Goal: Transaction & Acquisition: Purchase product/service

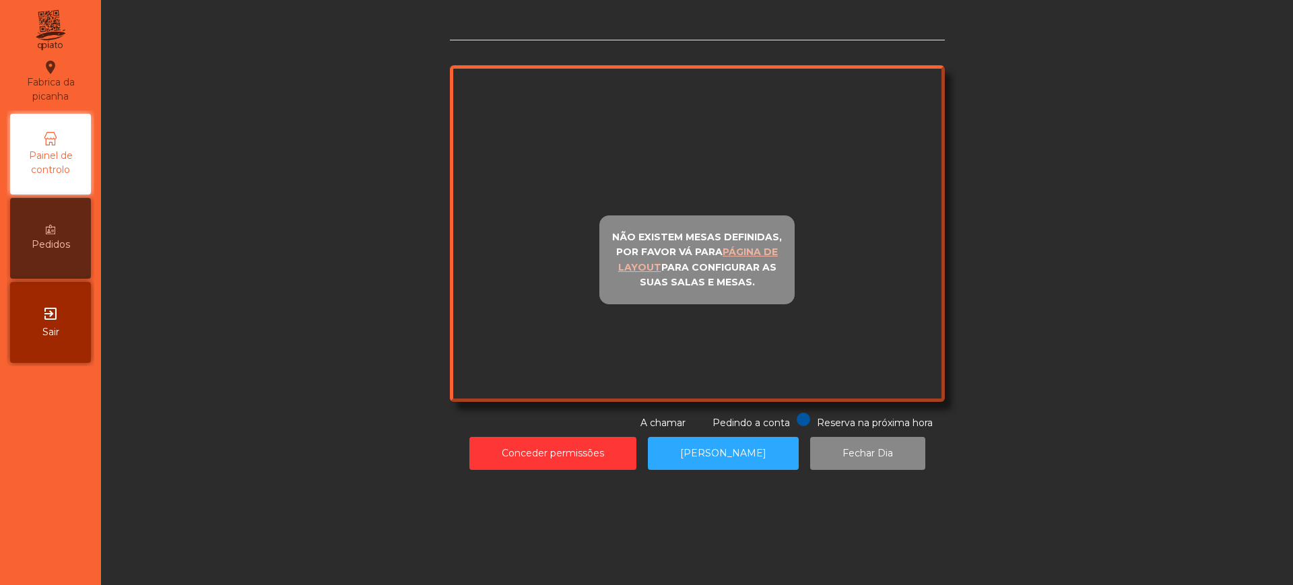
click at [530, 430] on div "Reserva na próxima hora Pedindo a conta A chamar" at bounding box center [695, 422] width 490 height 18
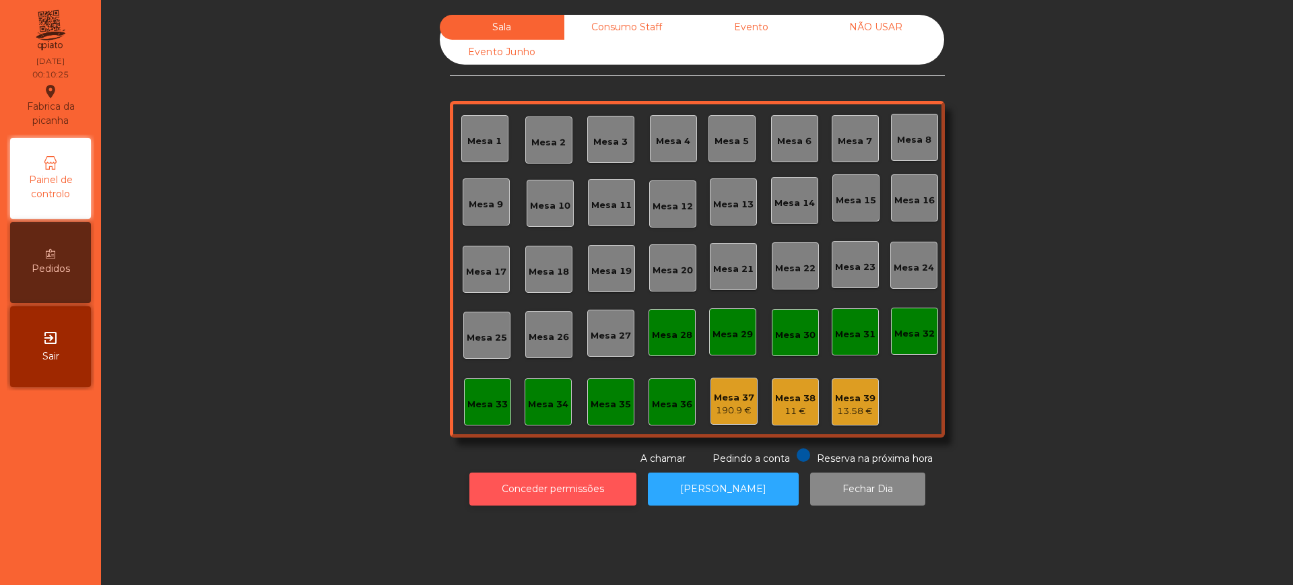
click at [534, 489] on button "Conceder permissões" at bounding box center [552, 489] width 167 height 33
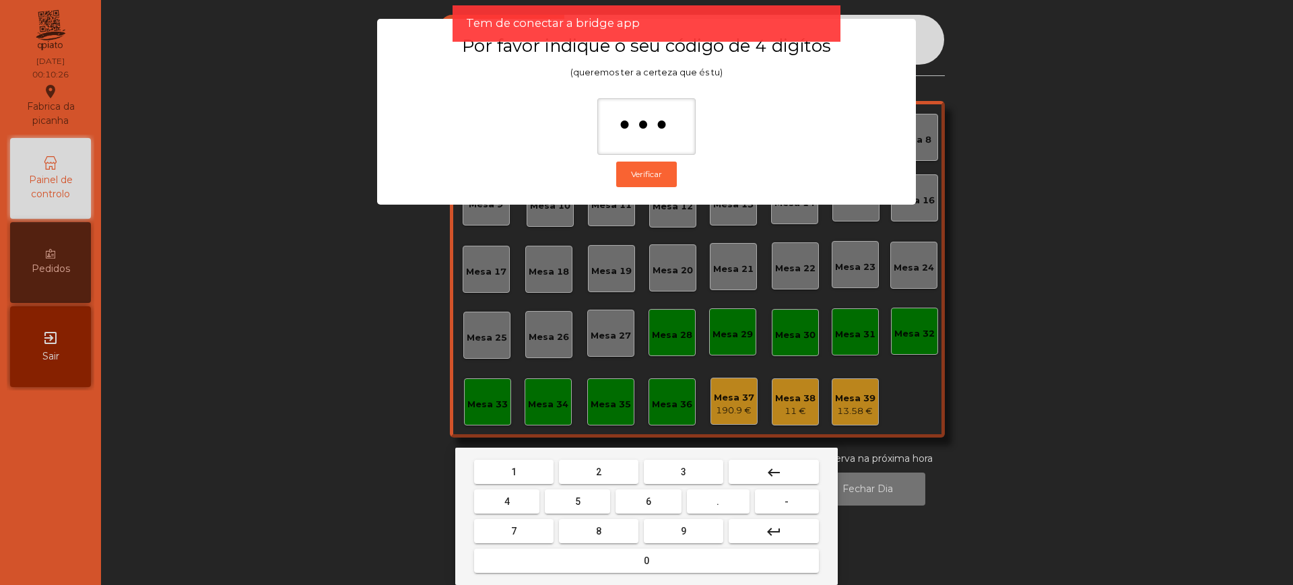
type input "****"
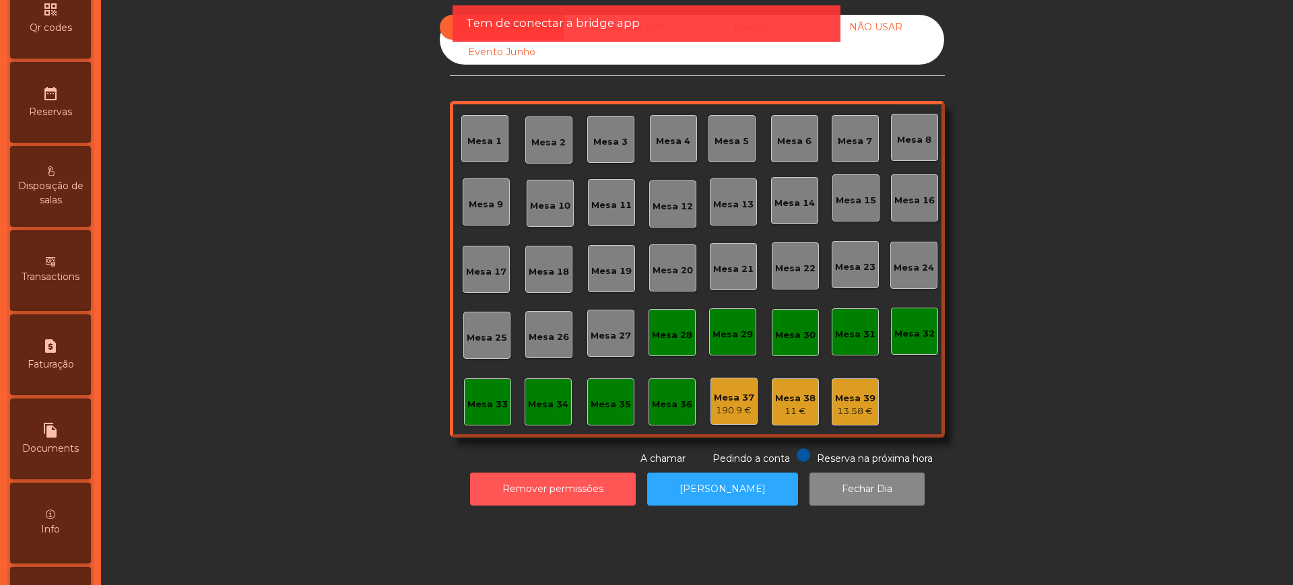
scroll to position [570, 0]
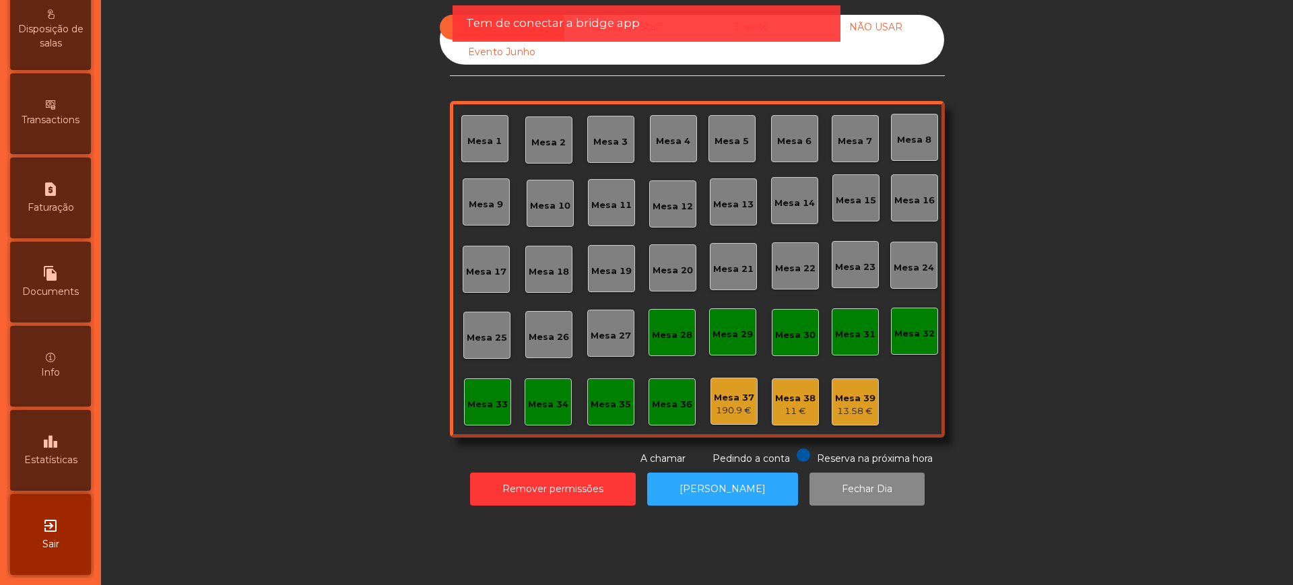
click at [55, 447] on icon "leaderboard" at bounding box center [50, 442] width 16 height 16
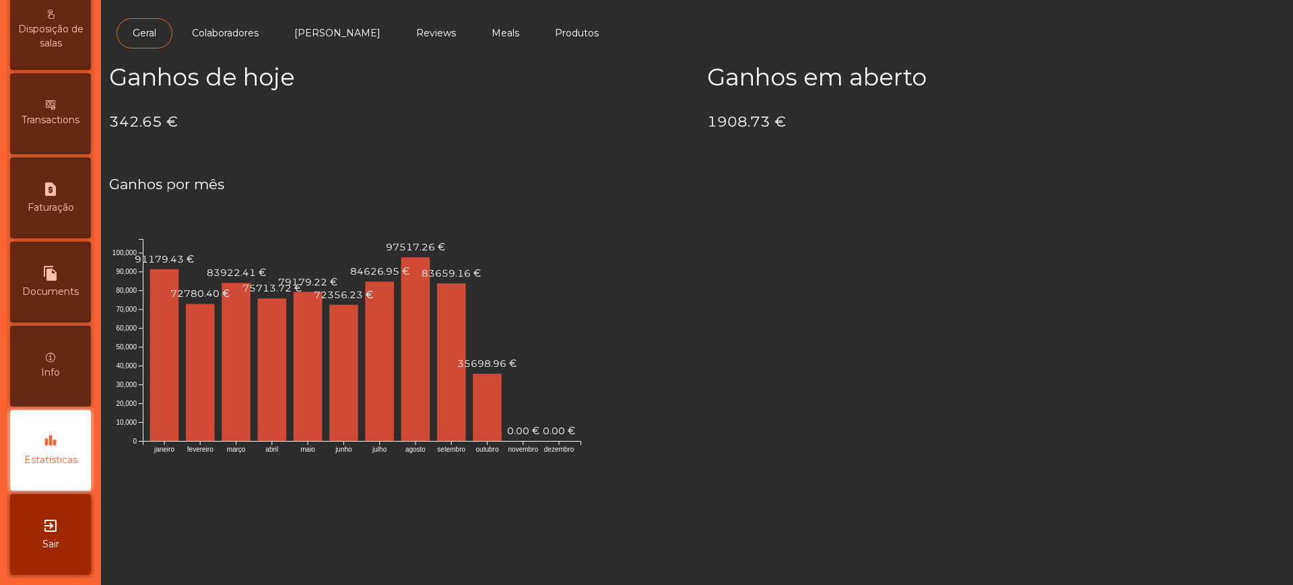
click at [112, 124] on h4 "342.65 €" at bounding box center [398, 122] width 578 height 20
drag, startPoint x: 112, startPoint y: 121, endPoint x: 158, endPoint y: 123, distance: 45.1
click at [158, 123] on h4 "342.65 €" at bounding box center [398, 122] width 578 height 20
copy h4 "342.65"
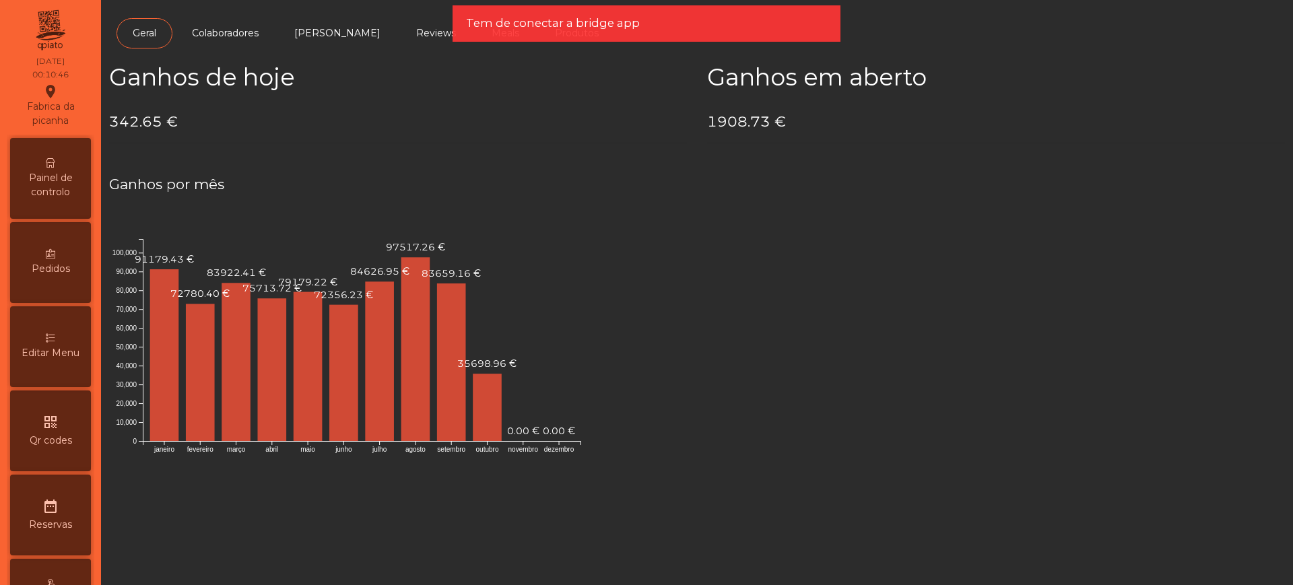
click at [47, 178] on span "Painel de controlo" at bounding box center [50, 185] width 74 height 28
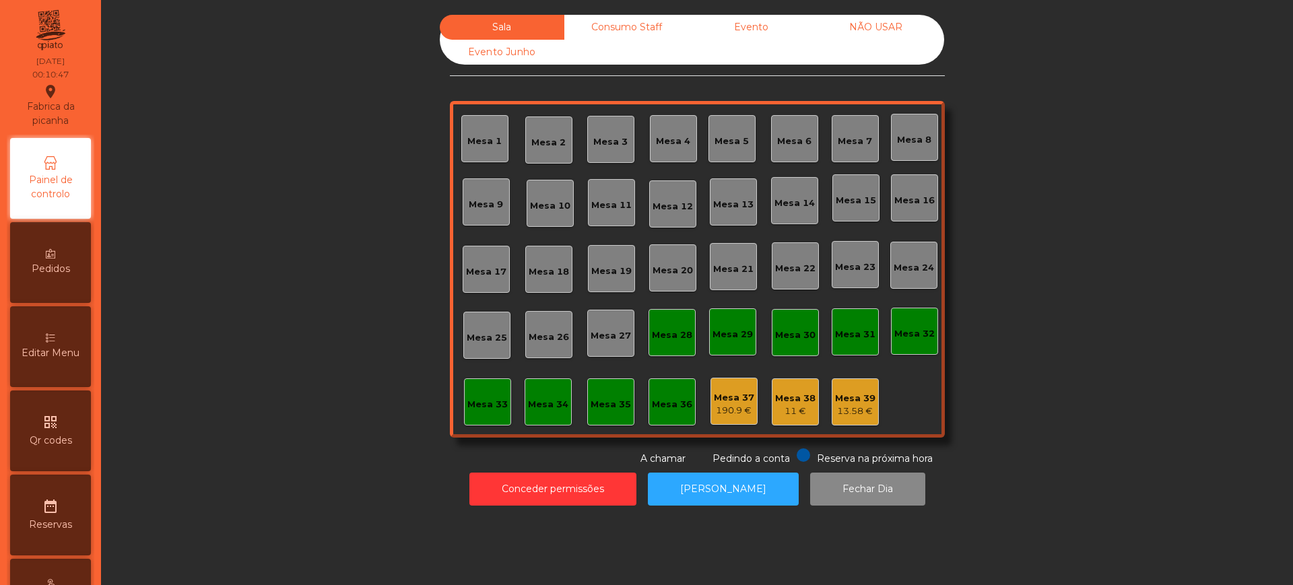
click at [755, 32] on div "Evento" at bounding box center [751, 27] width 125 height 25
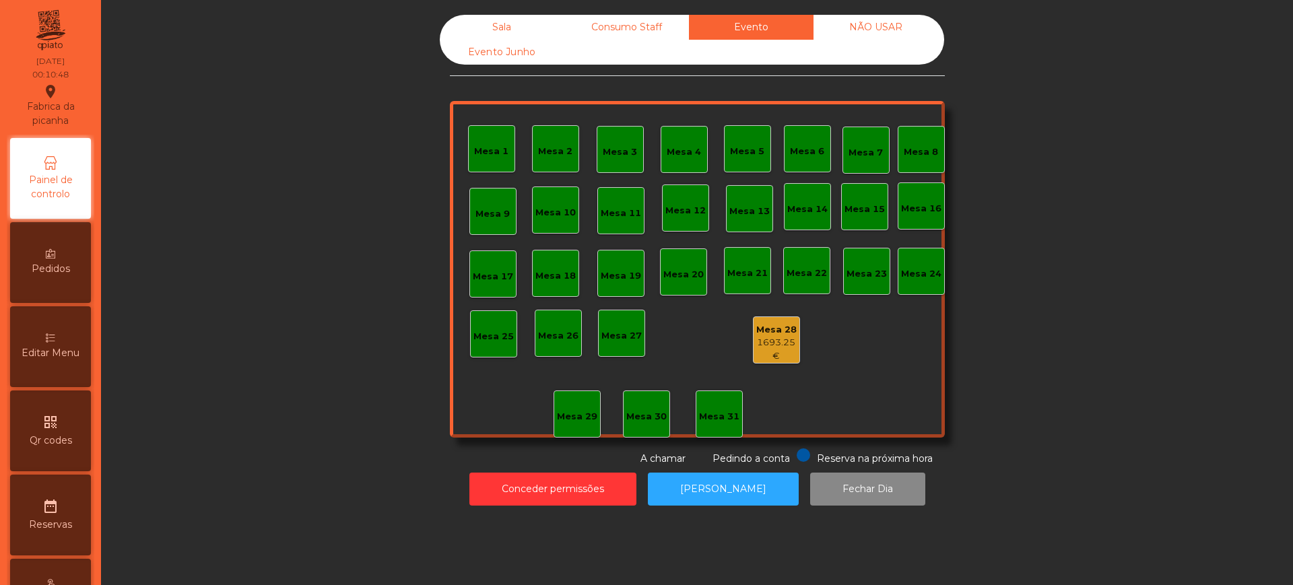
click at [765, 338] on div "1693.25 €" at bounding box center [777, 349] width 46 height 26
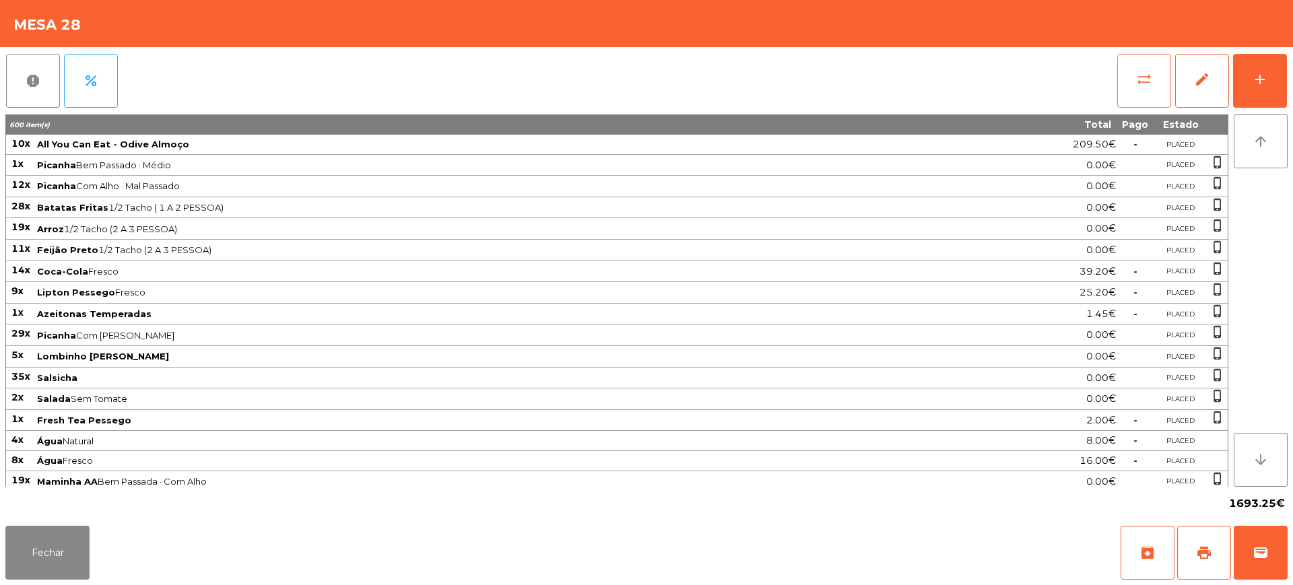
click at [1142, 84] on span "sync_alt" at bounding box center [1144, 79] width 16 height 16
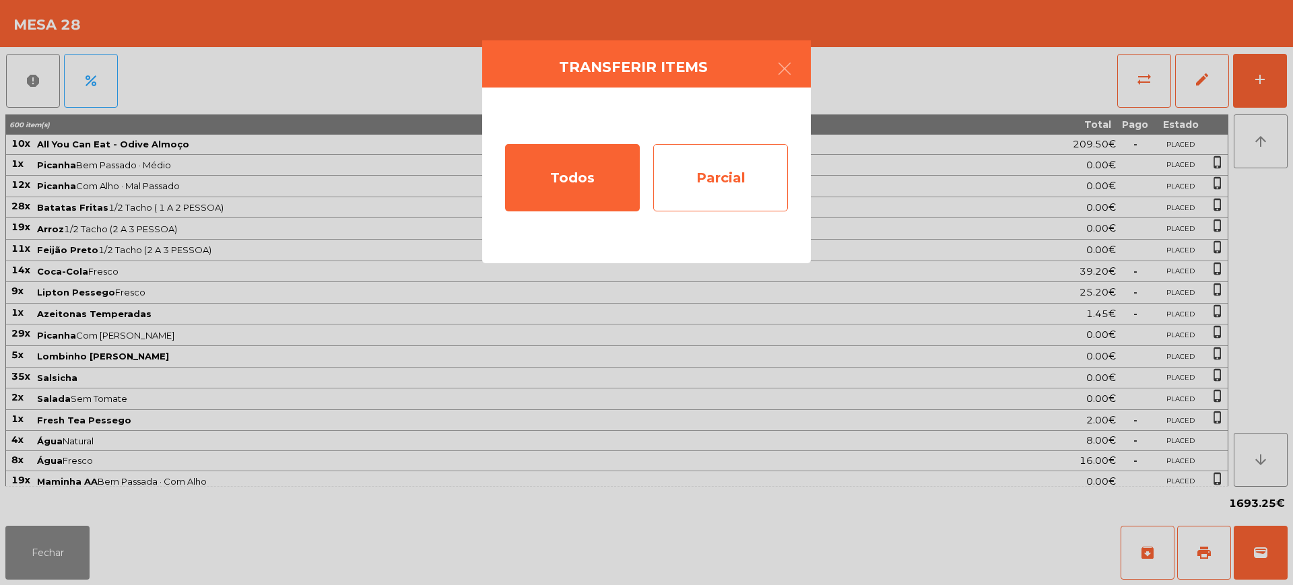
click at [742, 178] on div "Parcial" at bounding box center [720, 177] width 135 height 67
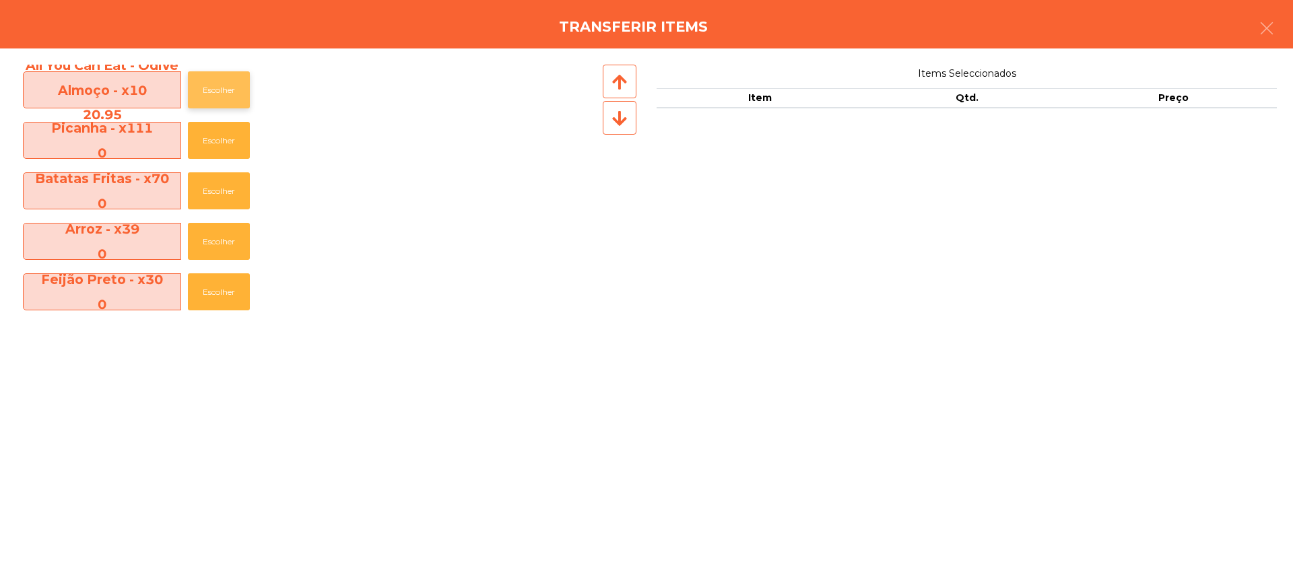
click at [225, 94] on button "Escolher" at bounding box center [219, 89] width 62 height 37
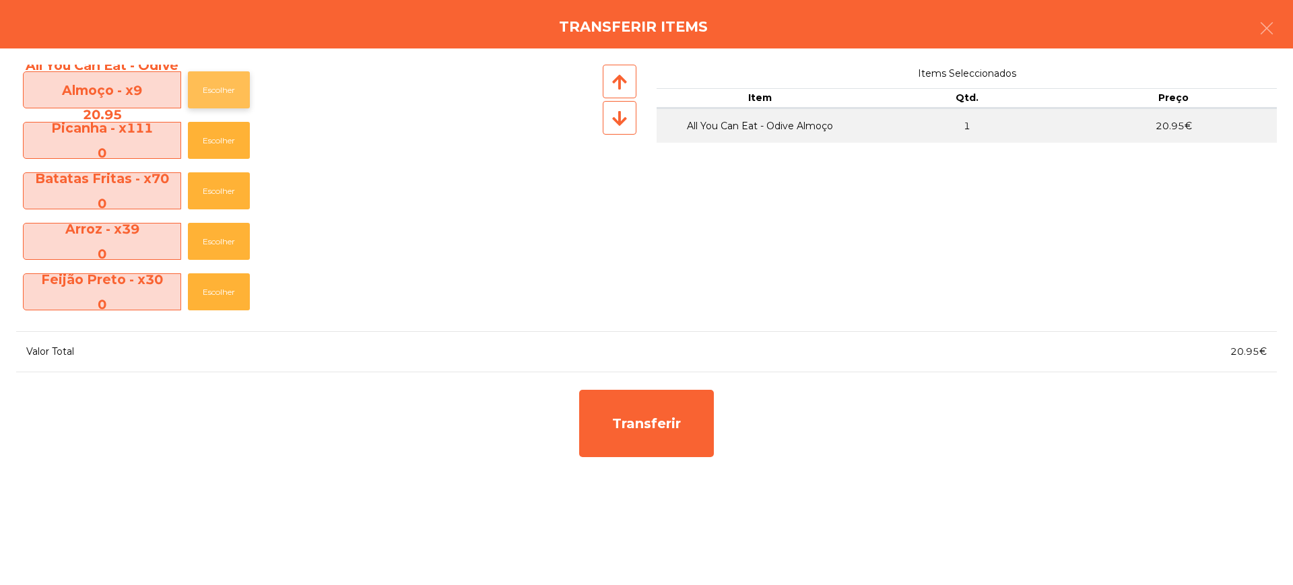
click at [225, 94] on button "Escolher" at bounding box center [219, 89] width 62 height 37
click at [224, 94] on button "Escolher" at bounding box center [219, 89] width 62 height 37
click at [221, 91] on button "Escolher" at bounding box center [219, 89] width 62 height 37
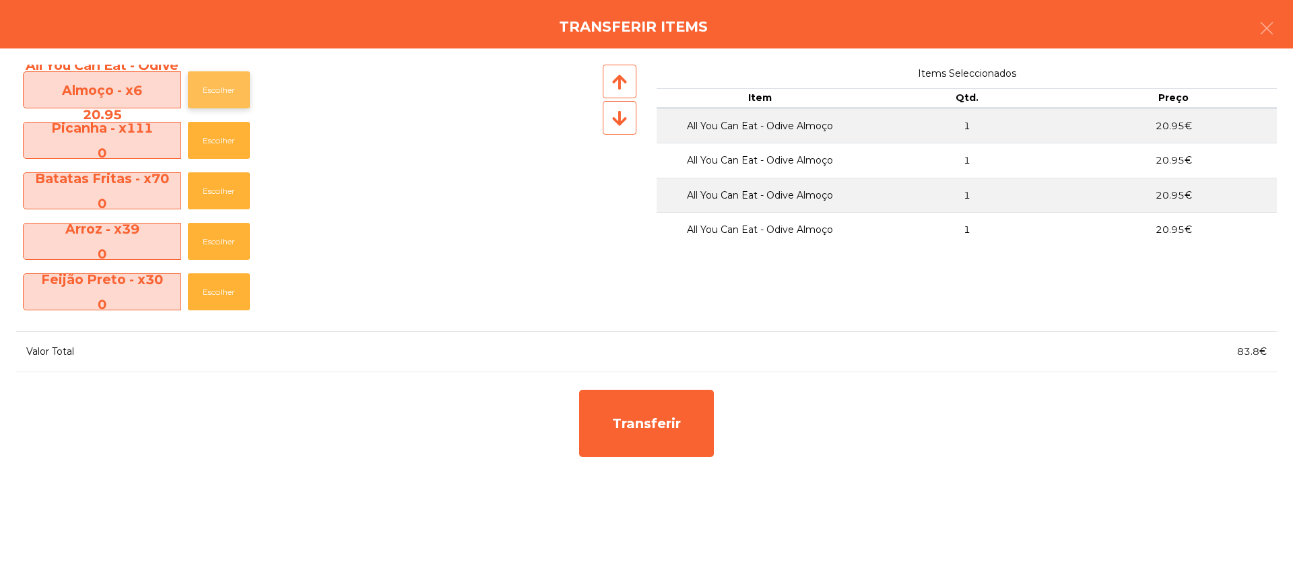
click at [219, 89] on button "Escolher" at bounding box center [219, 89] width 62 height 37
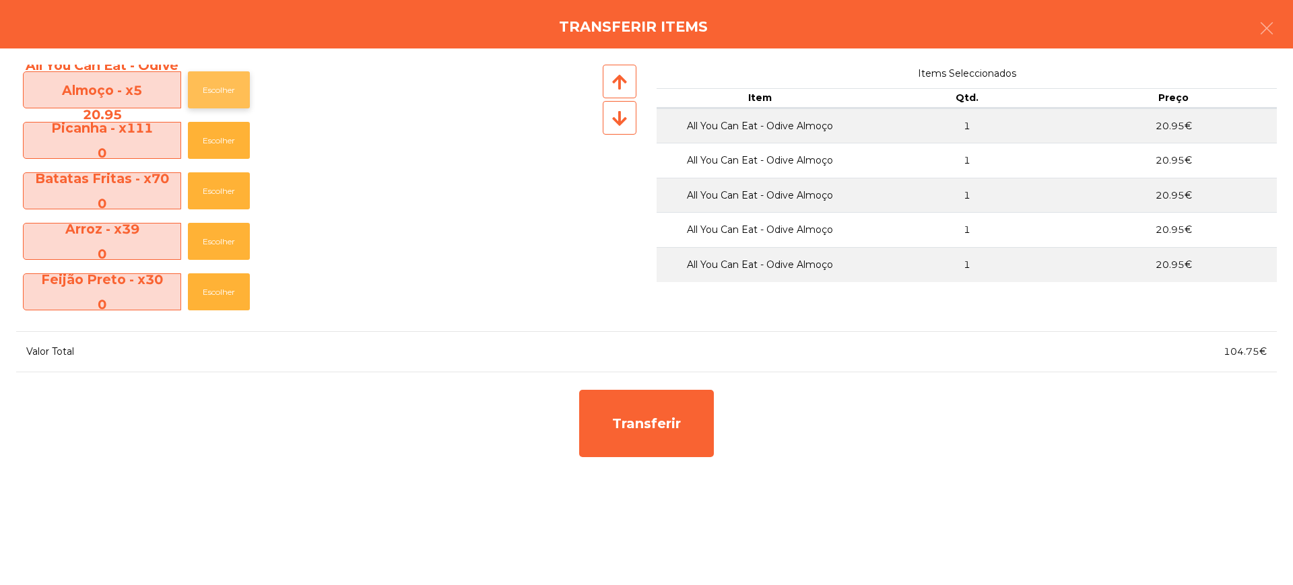
click at [219, 89] on button "Escolher" at bounding box center [219, 89] width 62 height 37
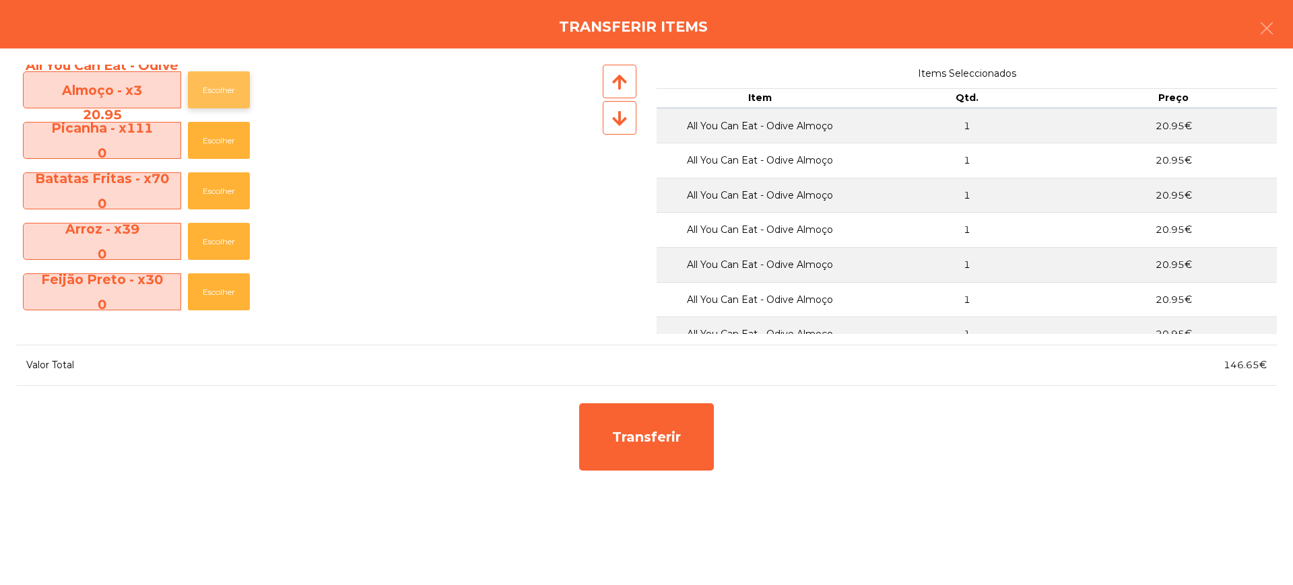
click at [219, 89] on button "Escolher" at bounding box center [219, 89] width 62 height 37
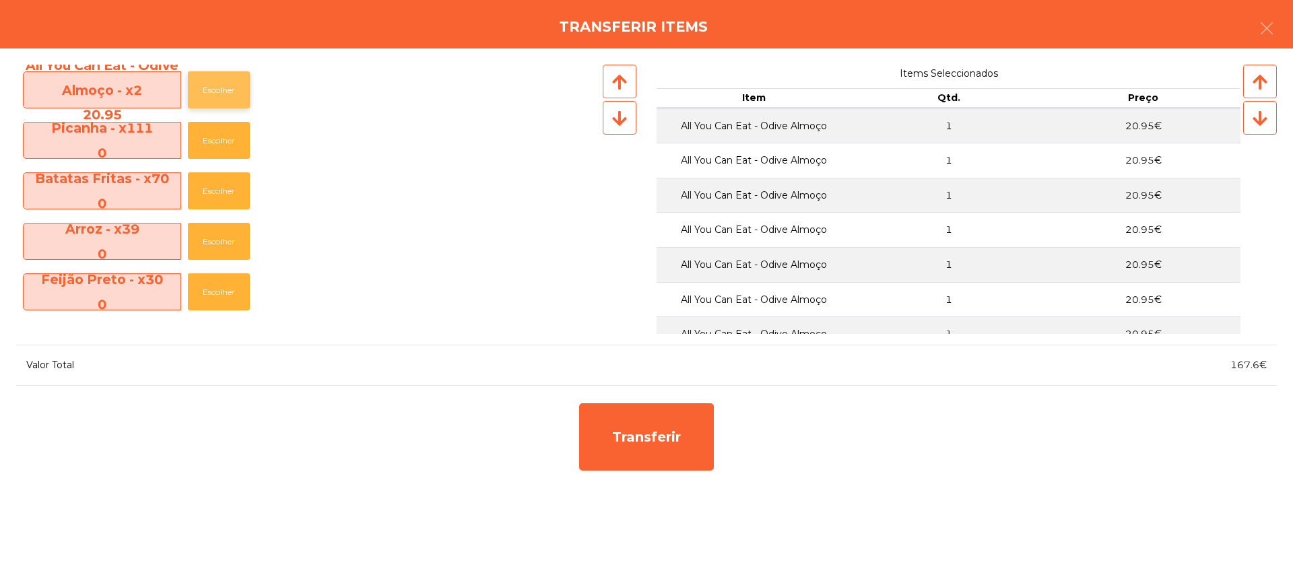
click at [219, 89] on button "Escolher" at bounding box center [219, 89] width 62 height 37
click at [218, 87] on button "Escolher" at bounding box center [219, 89] width 62 height 37
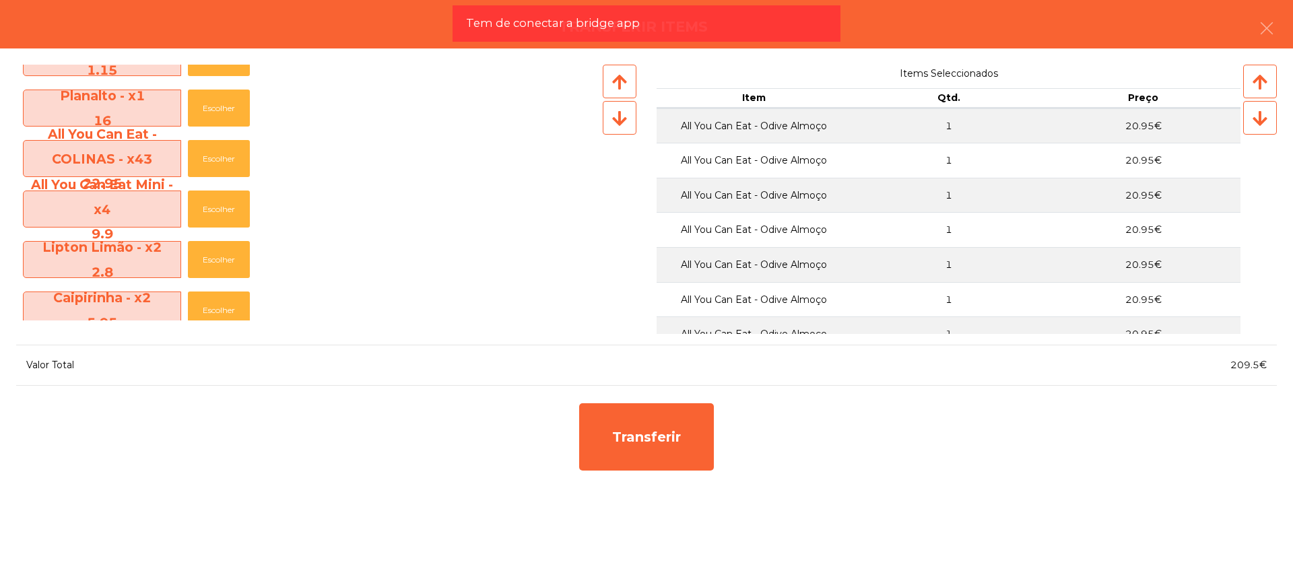
scroll to position [1095, 0]
click at [222, 164] on button "Escolher" at bounding box center [219, 157] width 62 height 37
click at [222, 162] on button "Escolher" at bounding box center [219, 157] width 62 height 37
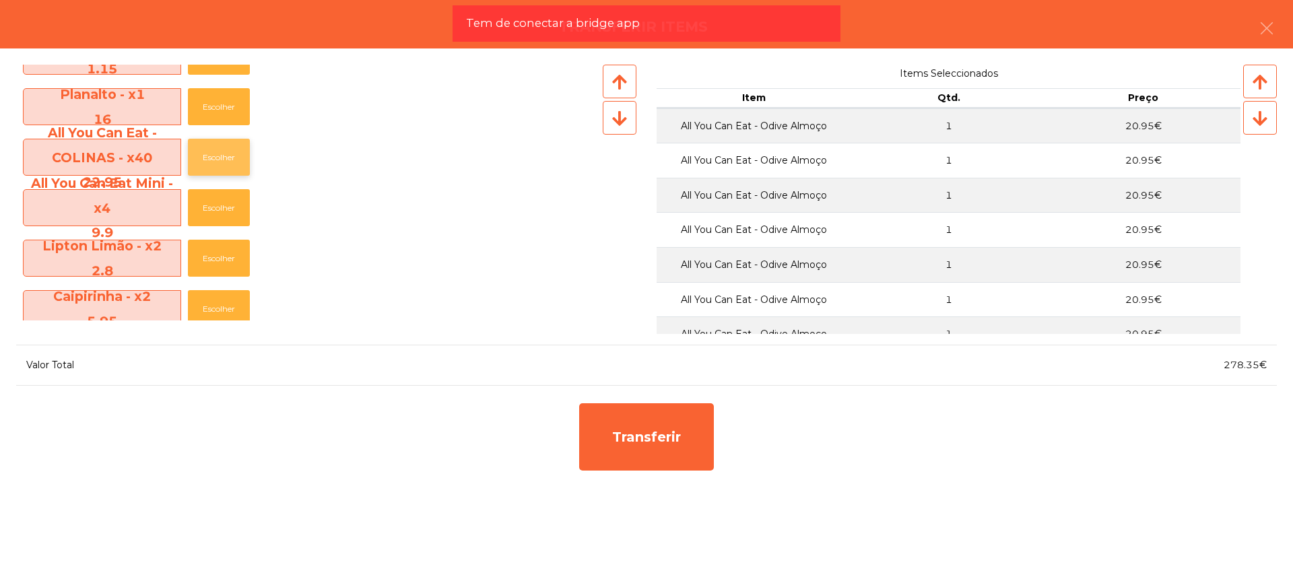
click at [222, 162] on button "Escolher" at bounding box center [219, 157] width 62 height 37
click at [224, 160] on button "Escolher" at bounding box center [219, 157] width 62 height 37
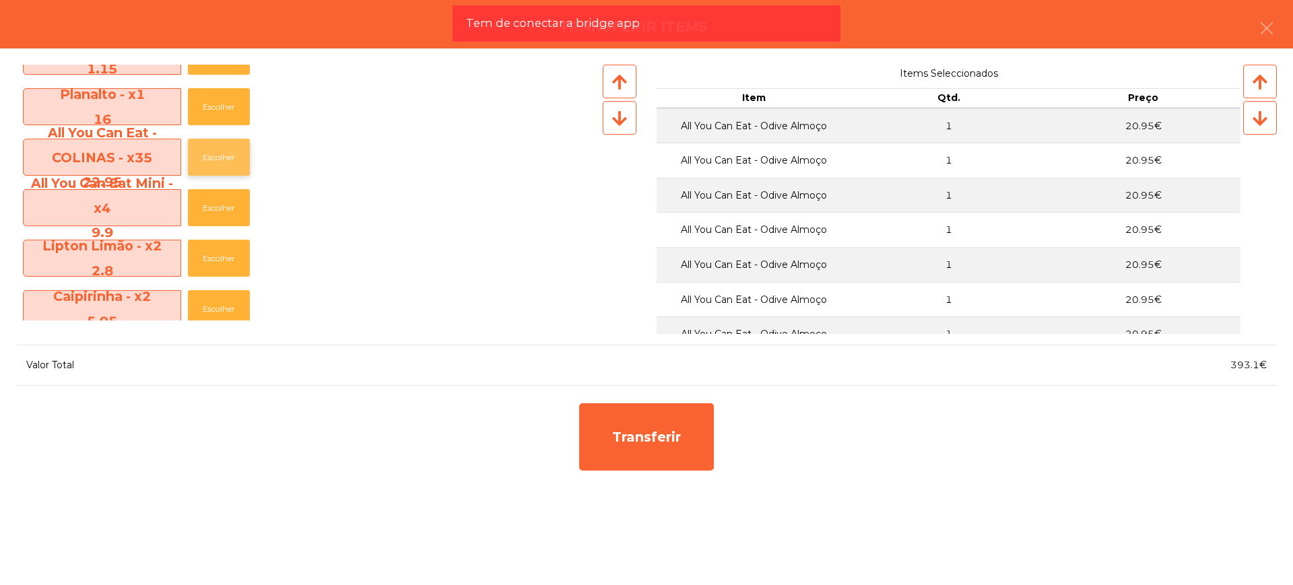
click at [224, 160] on button "Escolher" at bounding box center [219, 157] width 62 height 37
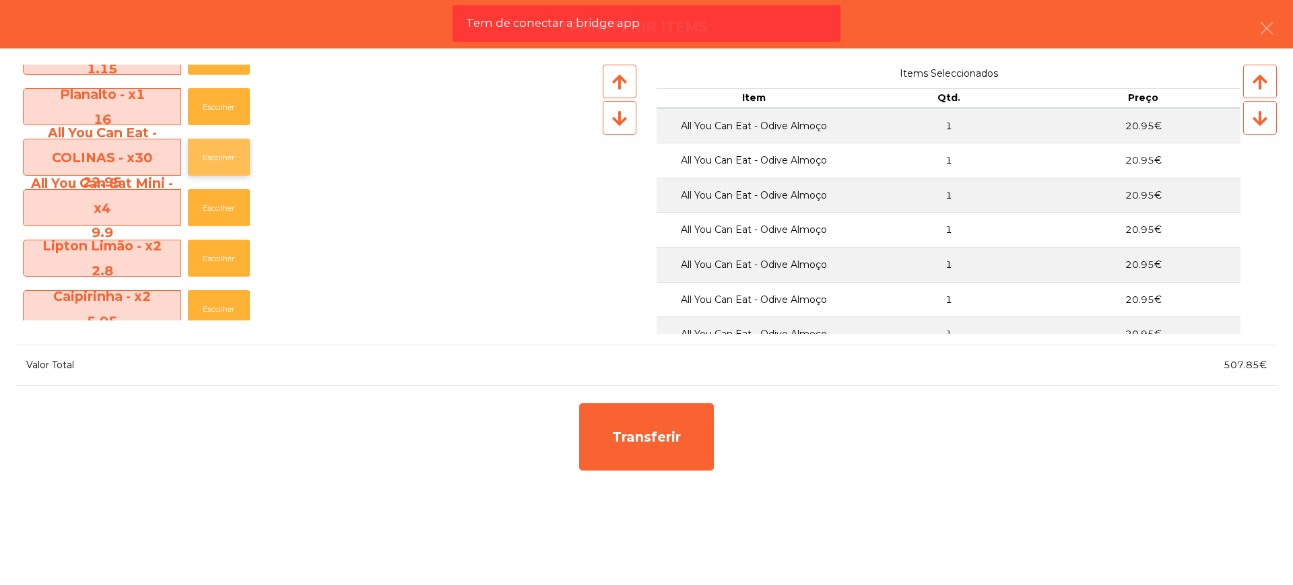
click at [224, 160] on button "Escolher" at bounding box center [219, 157] width 62 height 37
click at [224, 159] on button "Escolher" at bounding box center [219, 157] width 62 height 37
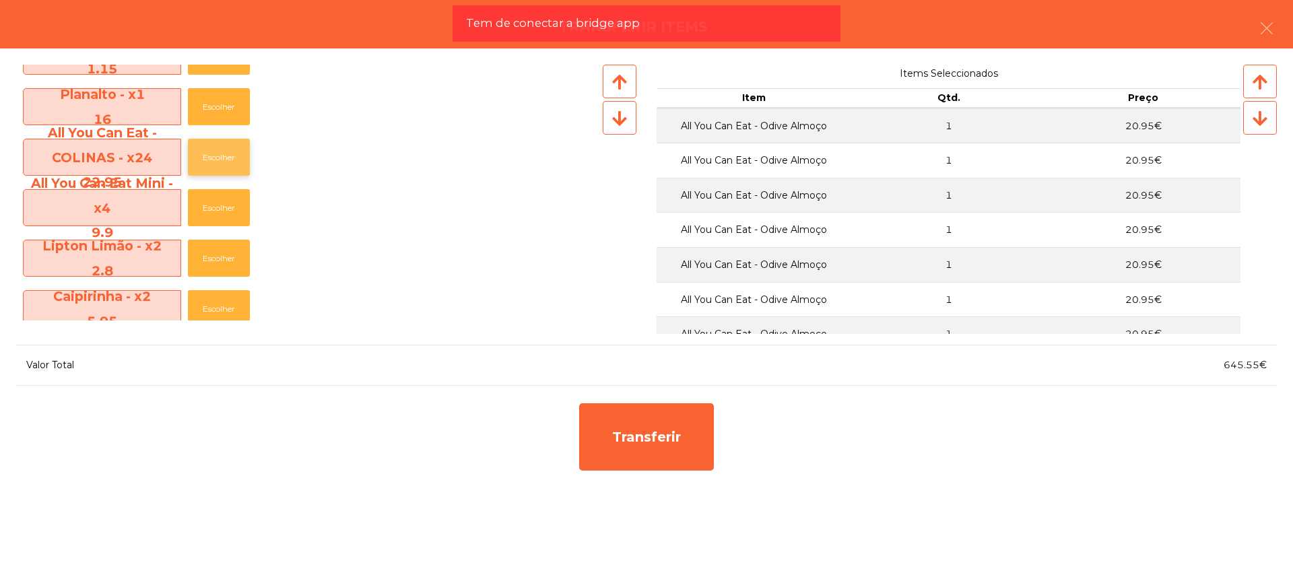
click at [224, 159] on button "Escolher" at bounding box center [219, 157] width 62 height 37
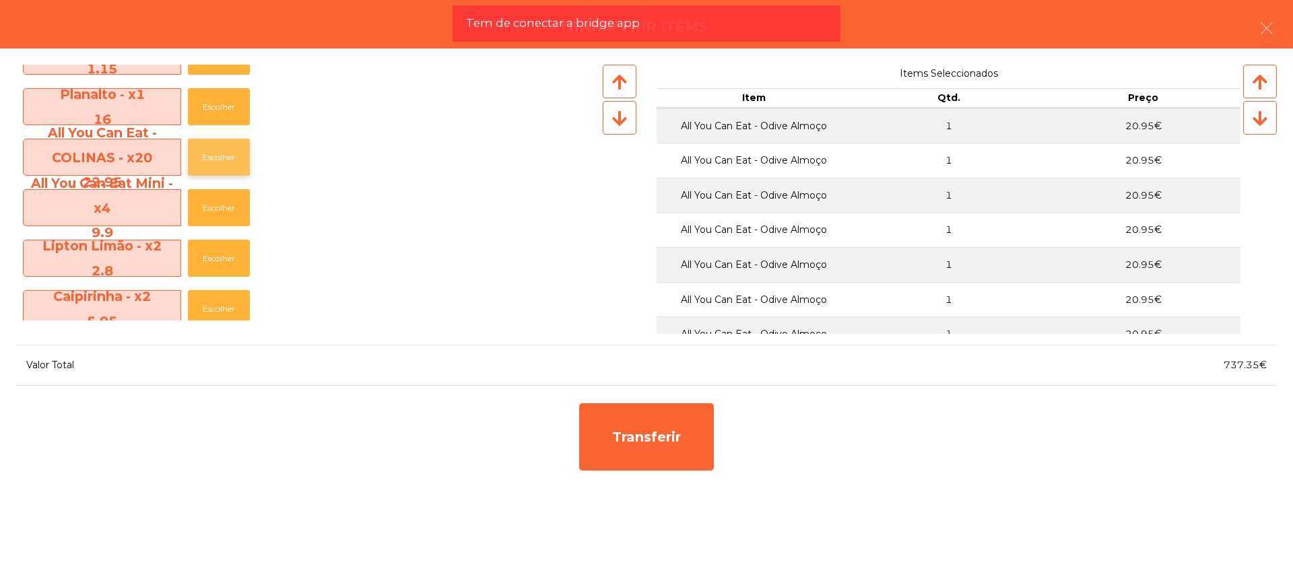
click at [224, 159] on button "Escolher" at bounding box center [219, 157] width 62 height 37
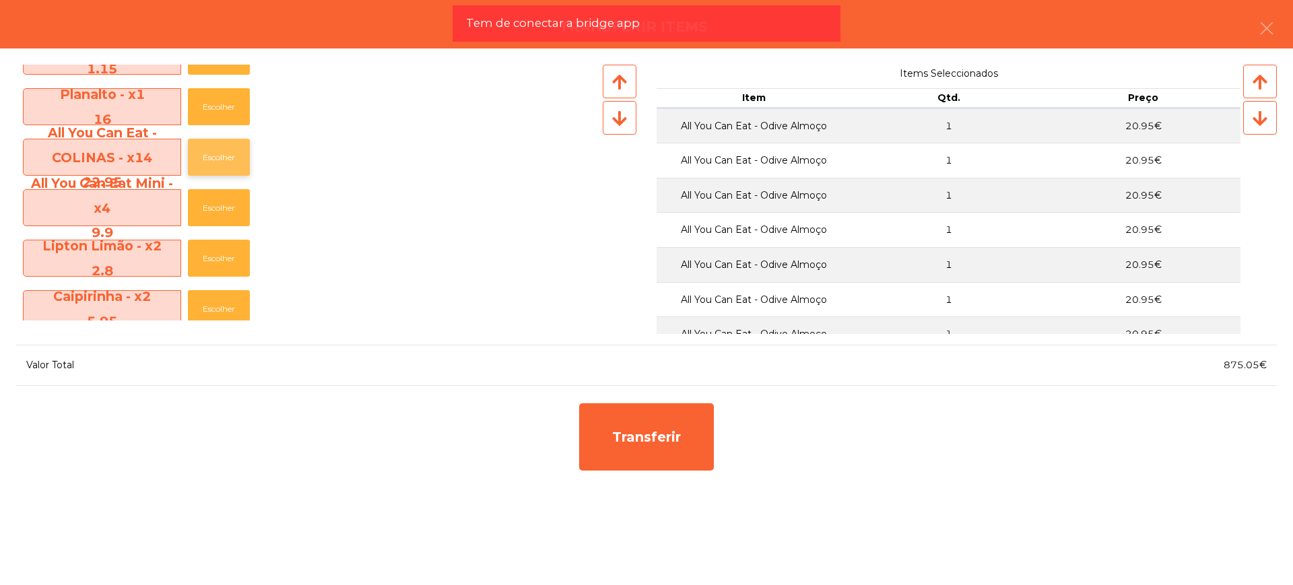
click at [224, 159] on button "Escolher" at bounding box center [219, 157] width 62 height 37
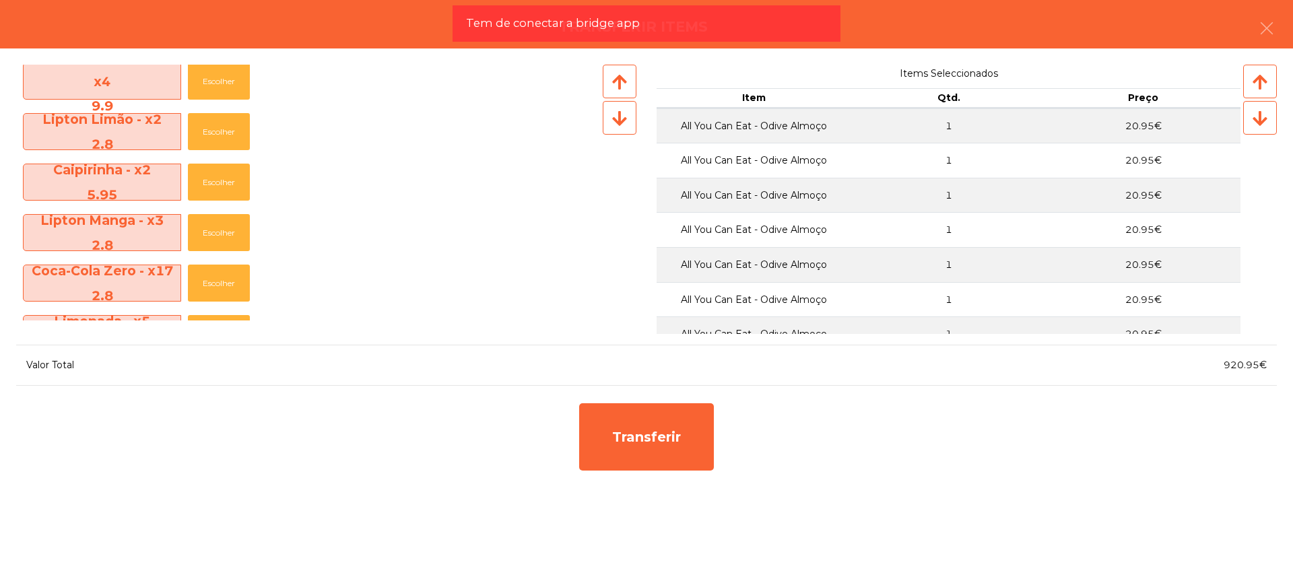
scroll to position [1263, 0]
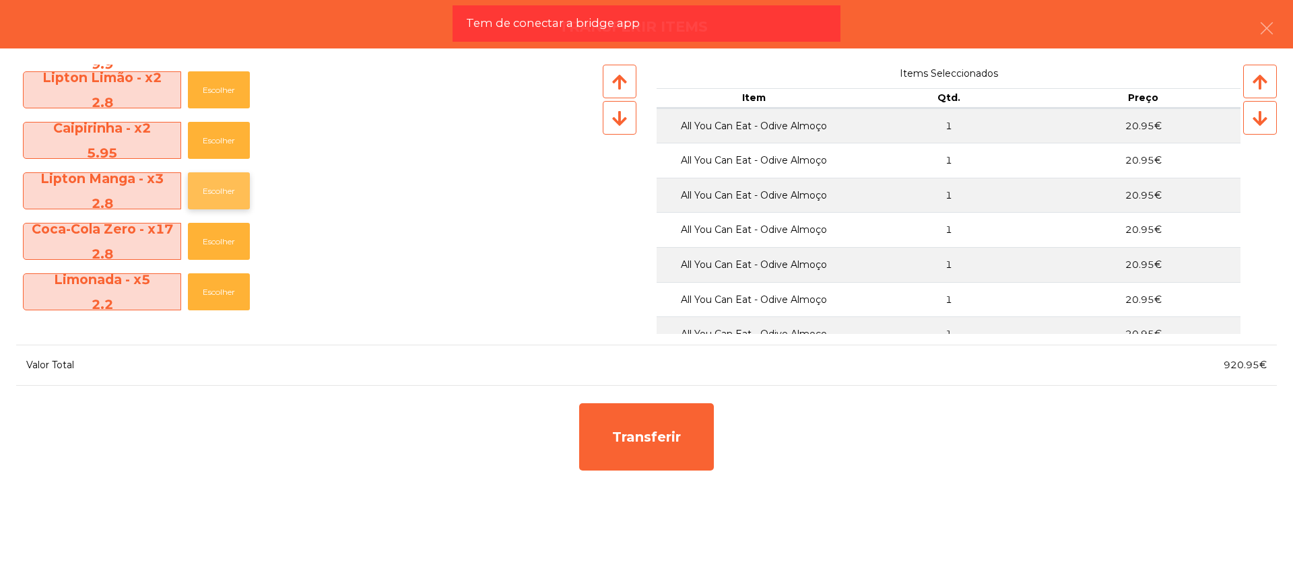
click at [219, 186] on button "Escolher" at bounding box center [219, 190] width 62 height 37
click at [221, 187] on button "Escolher" at bounding box center [219, 190] width 62 height 37
click at [223, 187] on button "Escolher" at bounding box center [219, 190] width 62 height 37
click at [214, 238] on button "Escolher" at bounding box center [219, 241] width 62 height 37
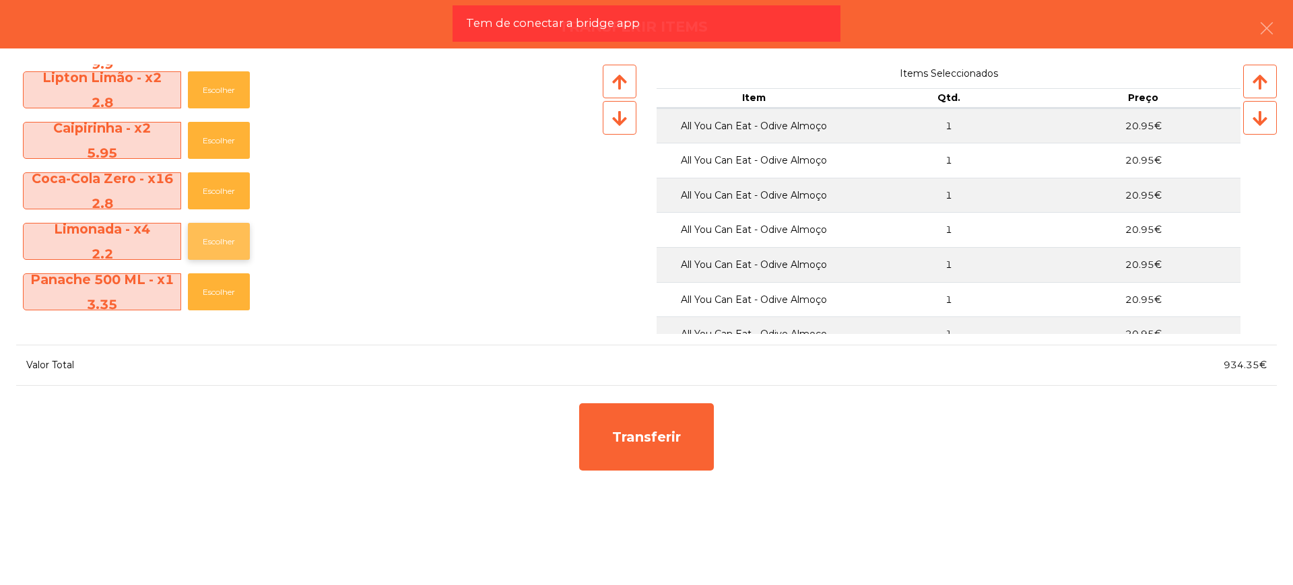
click at [216, 236] on button "Escolher" at bounding box center [219, 241] width 62 height 37
drag, startPoint x: 1220, startPoint y: 367, endPoint x: 1258, endPoint y: 371, distance: 37.9
click at [1258, 371] on div "936.55€" at bounding box center [962, 365] width 630 height 18
copy span "936.55"
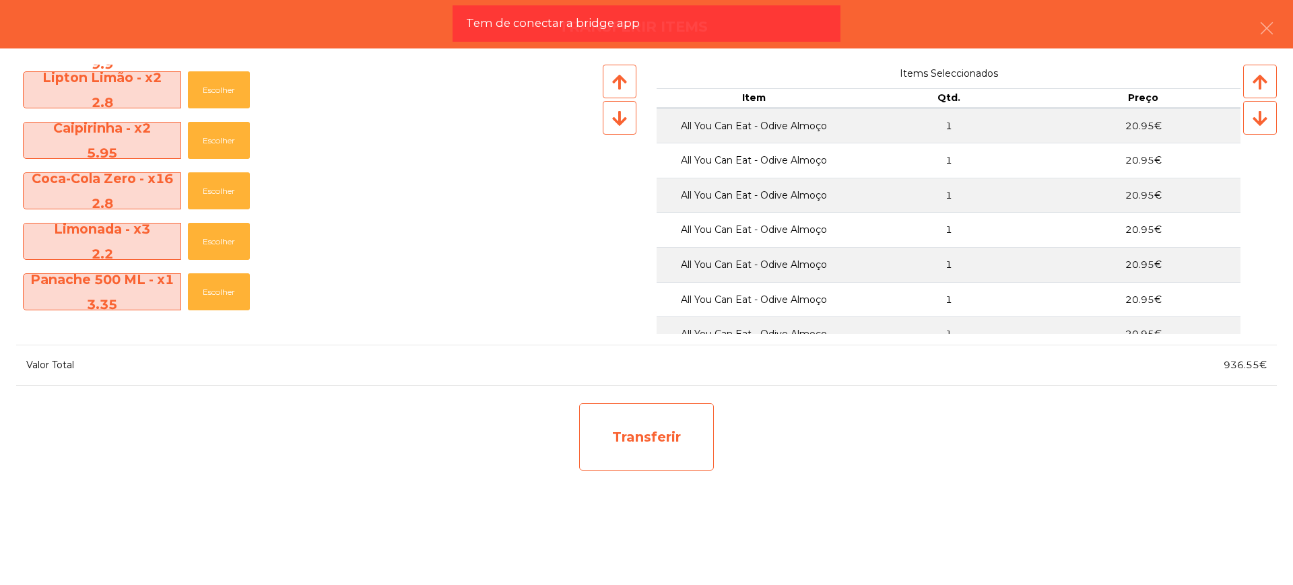
click at [668, 445] on div "Transferir" at bounding box center [646, 436] width 135 height 67
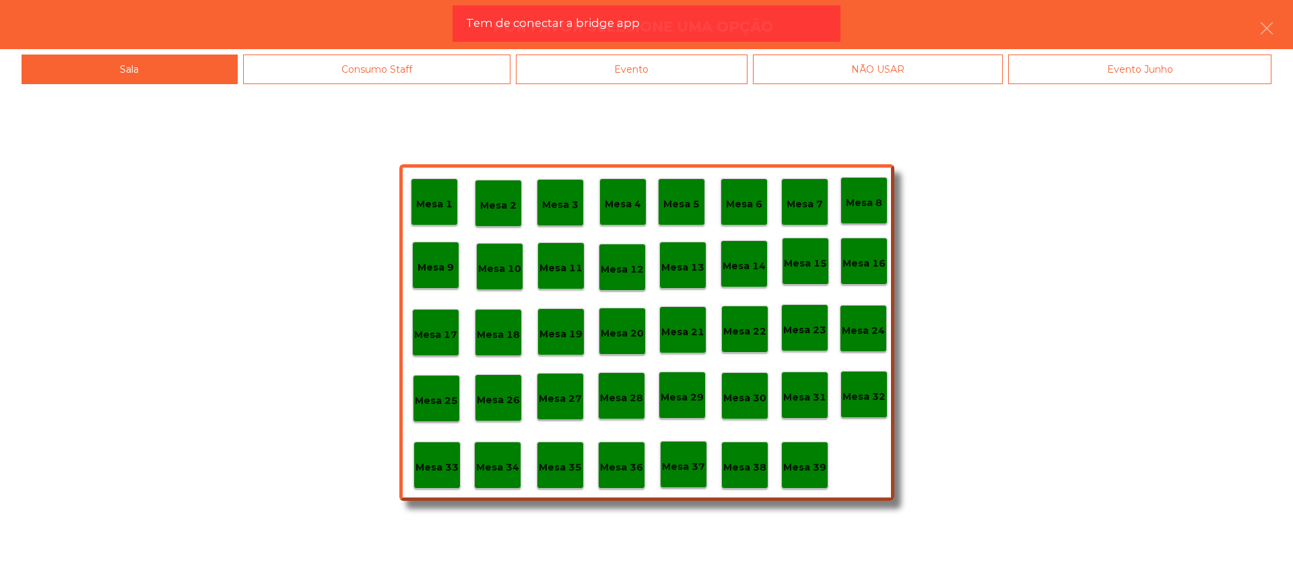
click at [678, 403] on p "Mesa 29" at bounding box center [682, 397] width 43 height 15
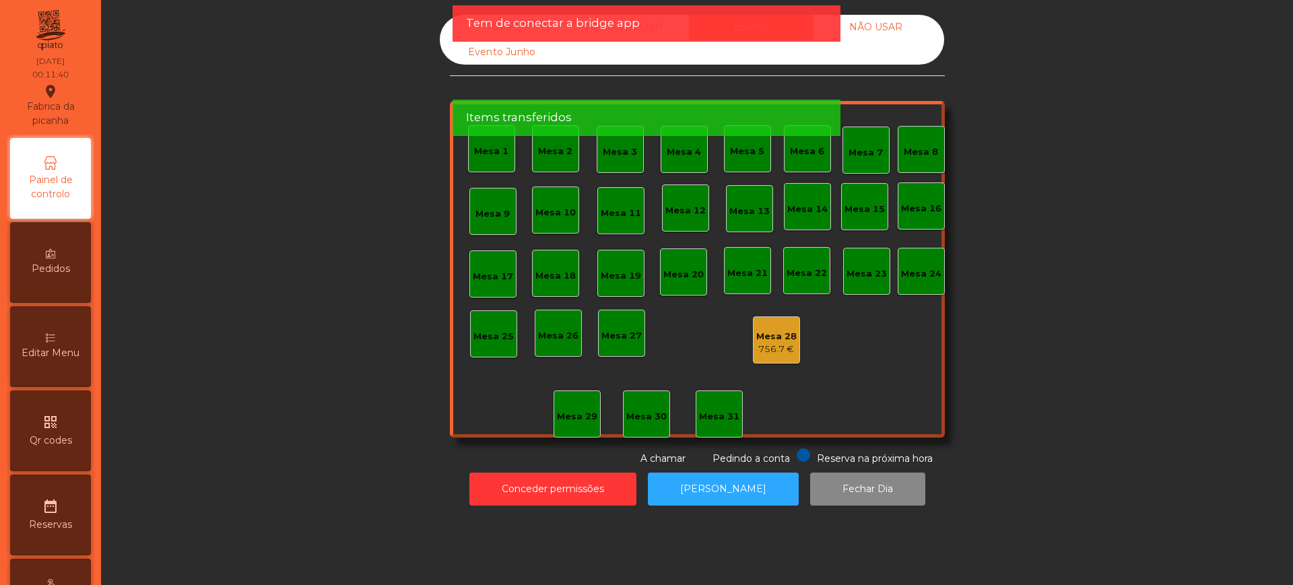
click at [771, 337] on div "Mesa 28" at bounding box center [776, 336] width 40 height 13
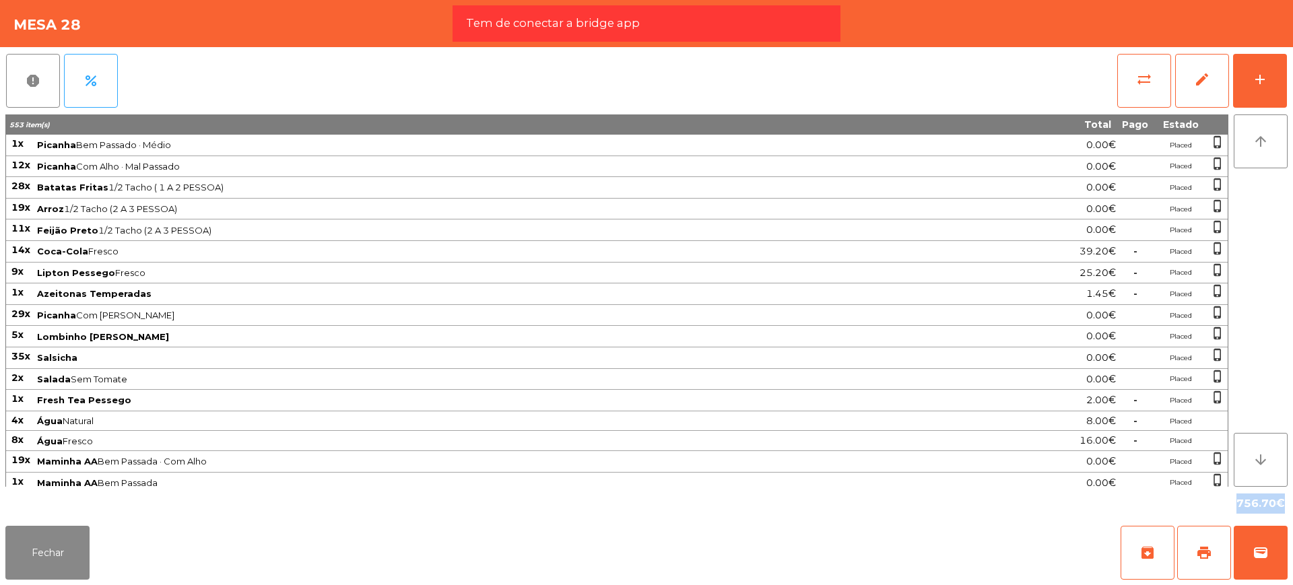
drag, startPoint x: 1253, startPoint y: 506, endPoint x: 1273, endPoint y: 508, distance: 20.3
click at [1273, 508] on div "756.70€" at bounding box center [646, 504] width 1282 height 34
copy div "756.70"
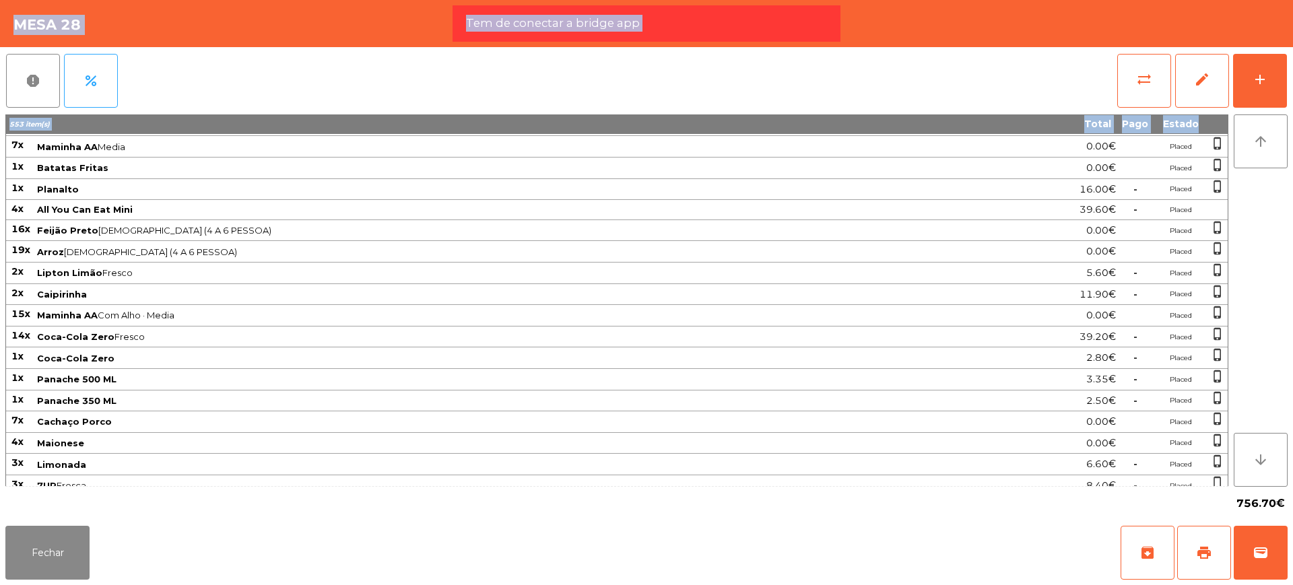
scroll to position [1272, 0]
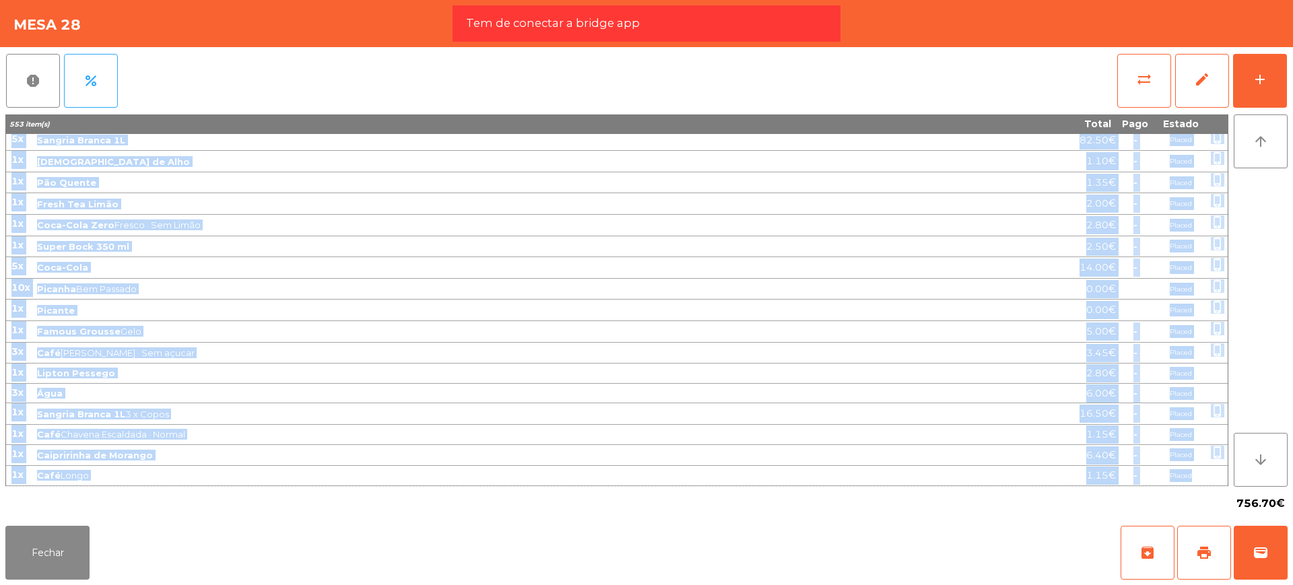
drag, startPoint x: 12, startPoint y: 142, endPoint x: 1212, endPoint y: 478, distance: 1246.3
copy tbody "7l Ipsumdo Sit Ametcon · Adipi 5.20€ Elitse doeiu_tempor 81i Utlabor Etd Magn ·…"
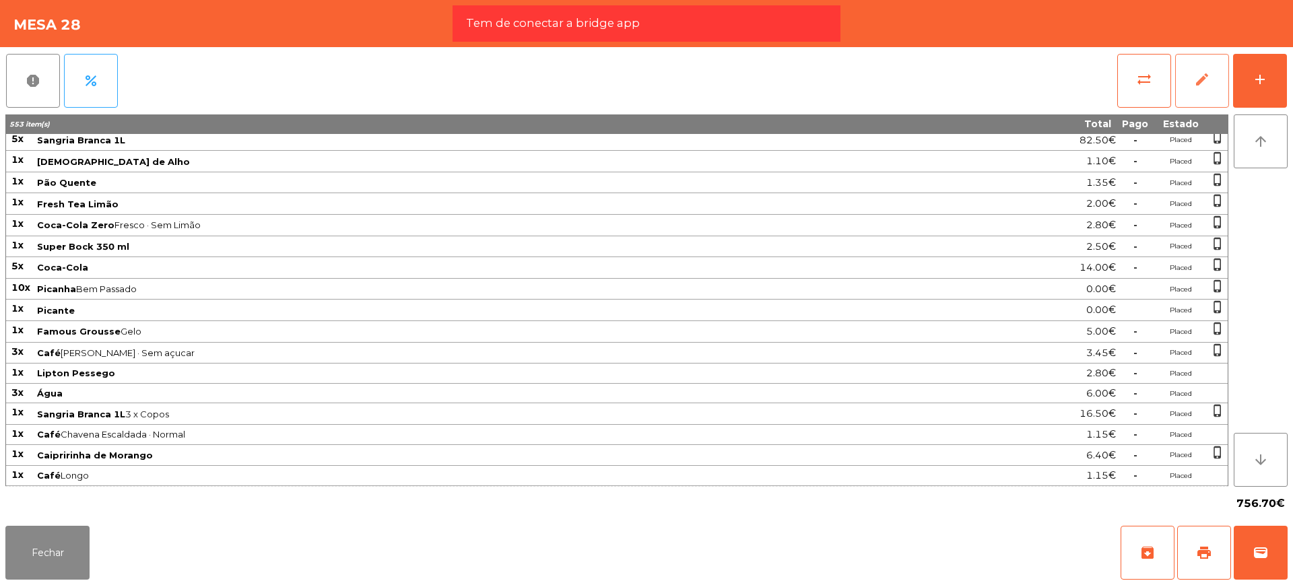
click at [1204, 78] on span "edit" at bounding box center [1202, 79] width 16 height 16
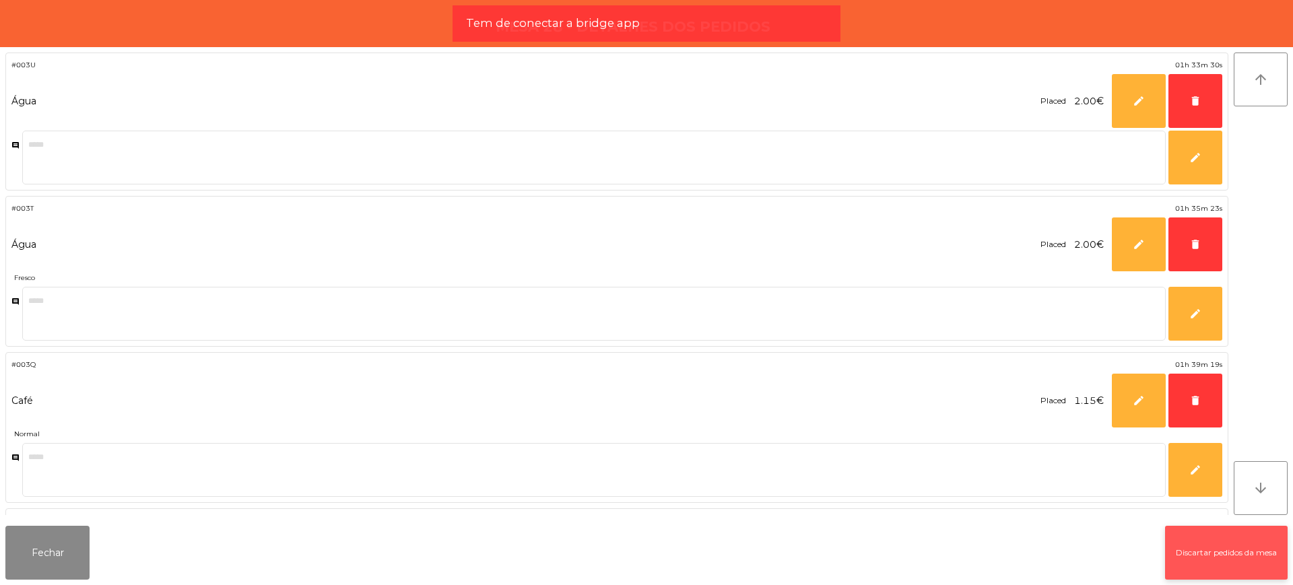
click at [1194, 556] on button "Discartar pedidos da mesa" at bounding box center [1226, 553] width 123 height 54
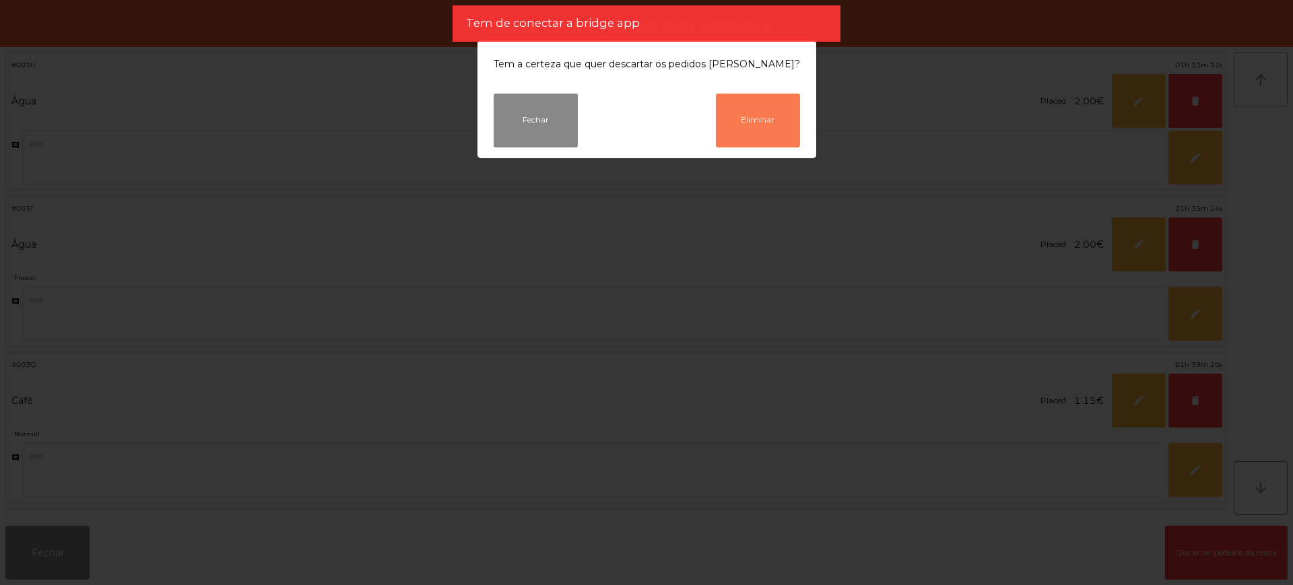
click at [769, 123] on button "Eliminar" at bounding box center [758, 121] width 84 height 54
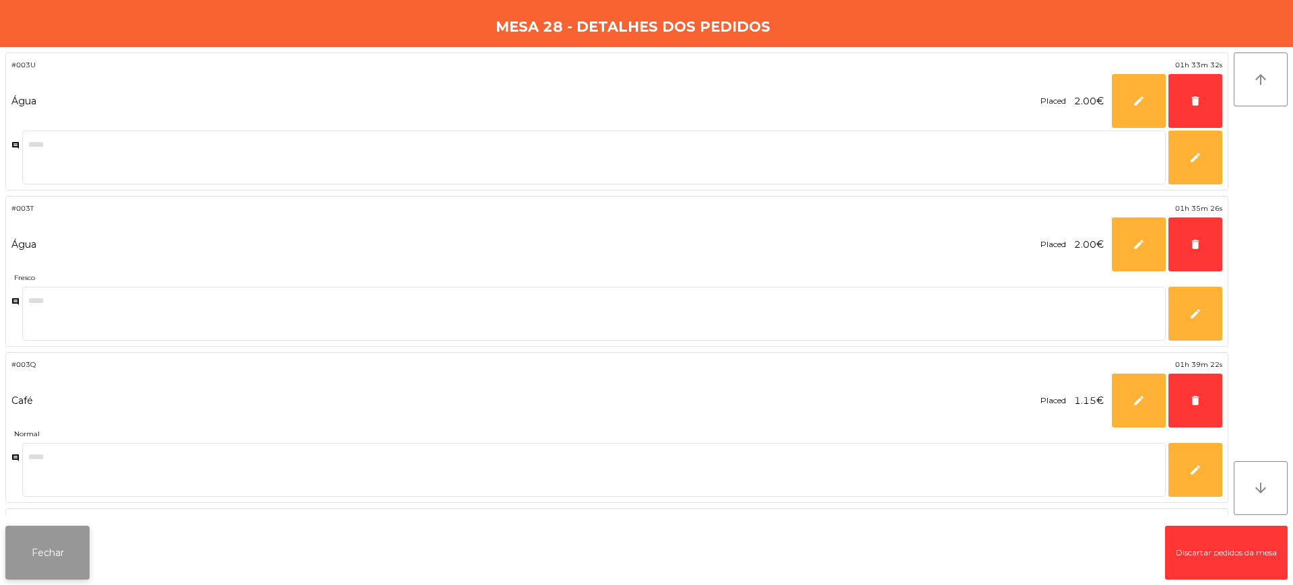
click at [67, 559] on button "Fechar" at bounding box center [47, 553] width 84 height 54
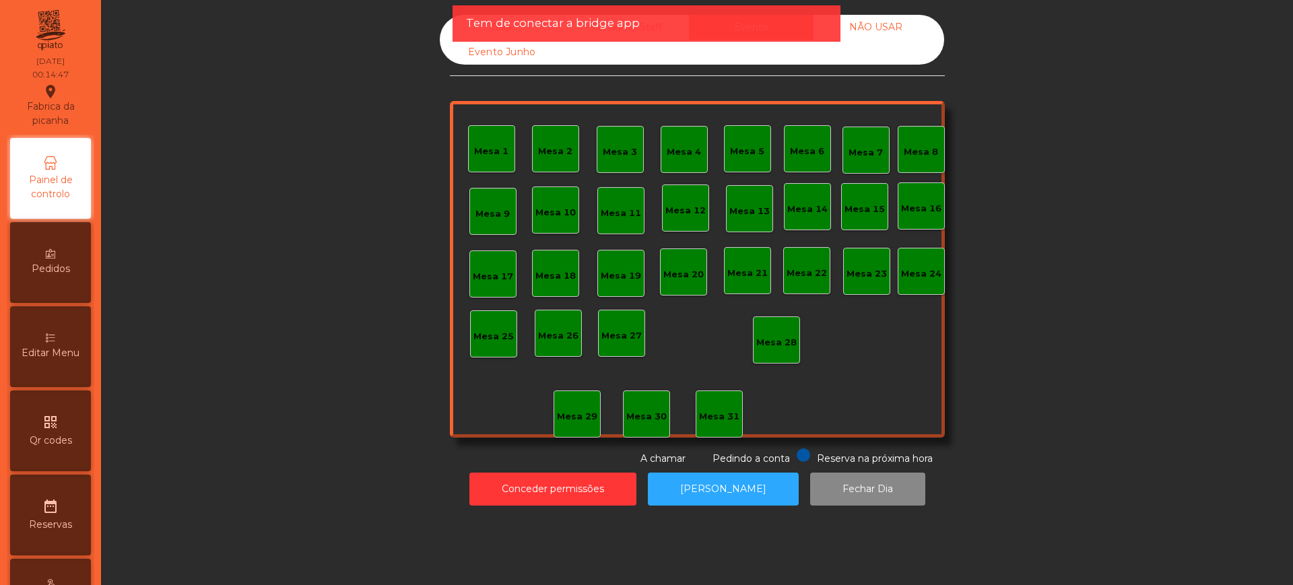
click at [449, 23] on div "Sala" at bounding box center [502, 27] width 125 height 25
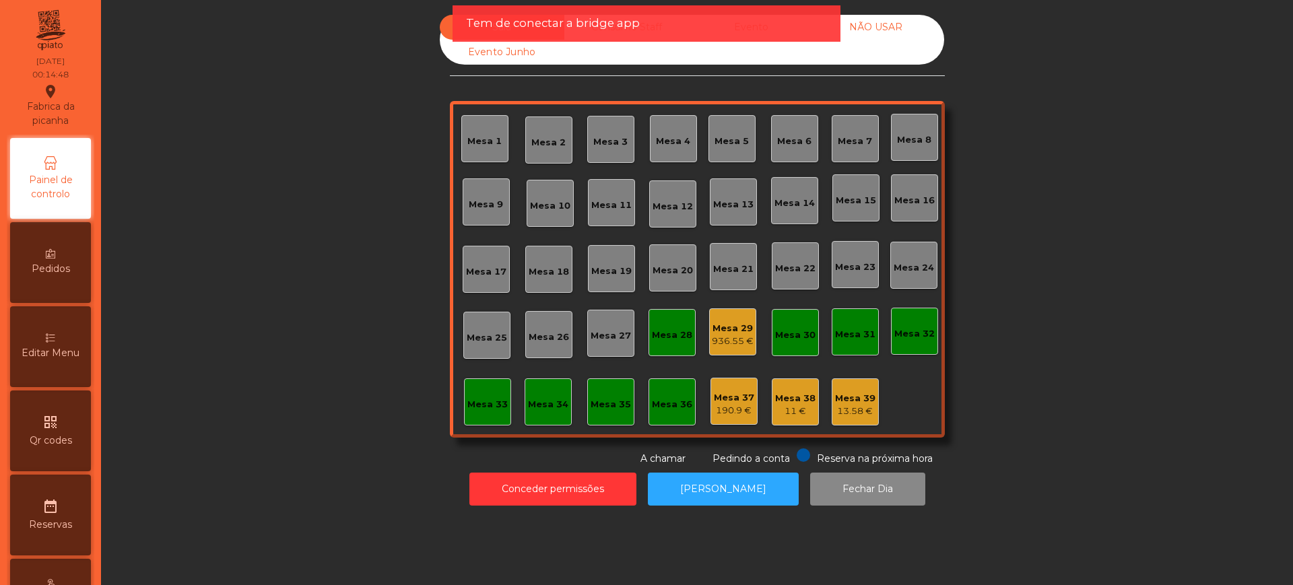
click at [725, 329] on div "Mesa 29" at bounding box center [733, 328] width 42 height 13
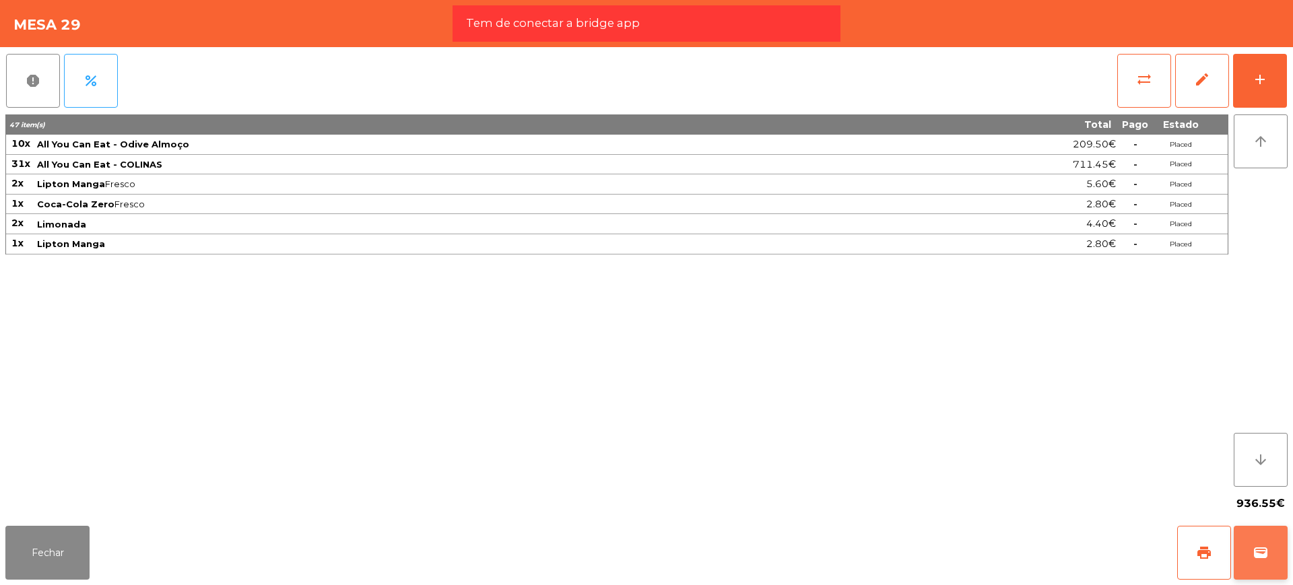
click at [1243, 544] on button "wallet" at bounding box center [1261, 553] width 54 height 54
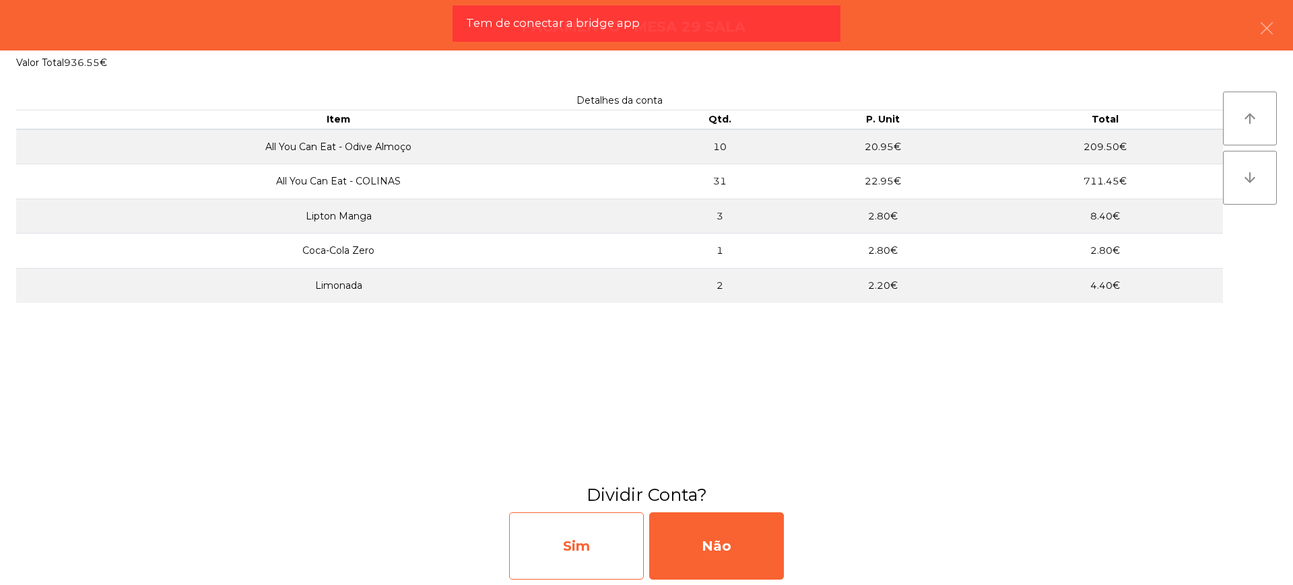
click at [614, 550] on div "Sim" at bounding box center [576, 546] width 135 height 67
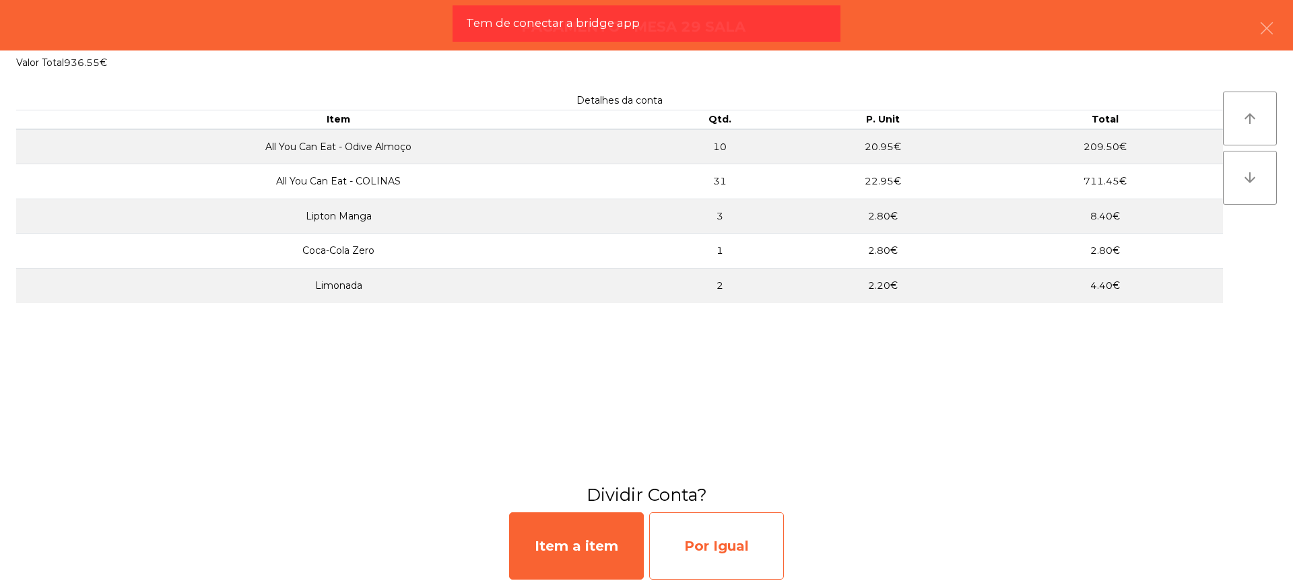
click at [726, 550] on div "Por Igual" at bounding box center [716, 546] width 135 height 67
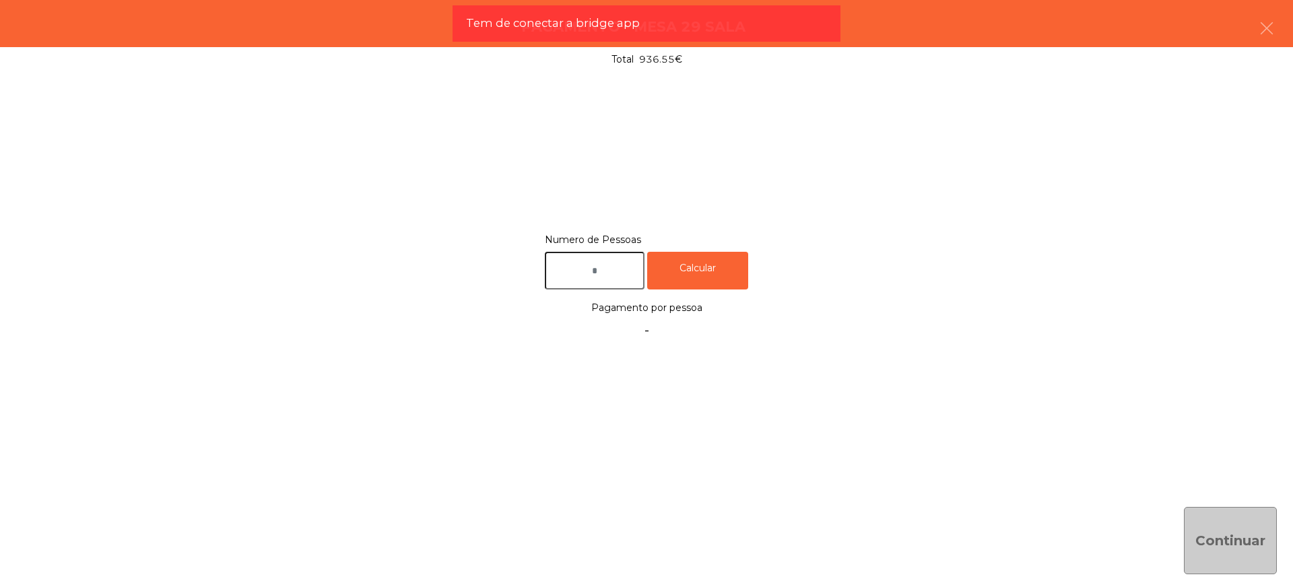
drag, startPoint x: 589, startPoint y: 251, endPoint x: 595, endPoint y: 261, distance: 11.8
click at [589, 257] on div "Calcular" at bounding box center [646, 271] width 203 height 38
click at [606, 267] on input "text" at bounding box center [595, 271] width 100 height 38
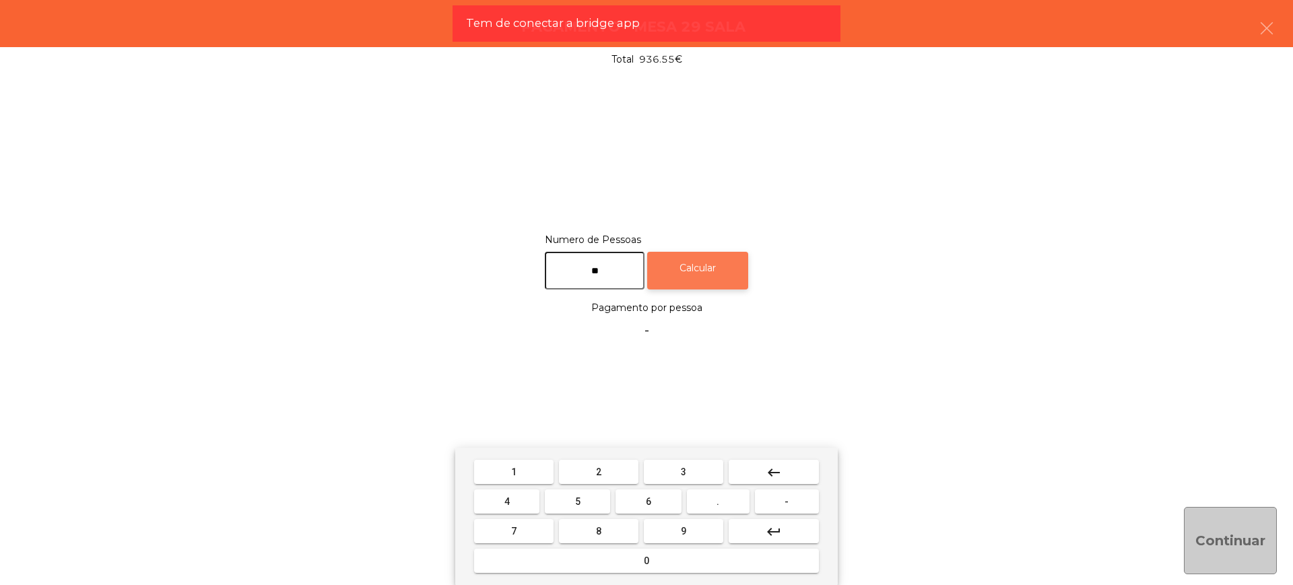
type input "**"
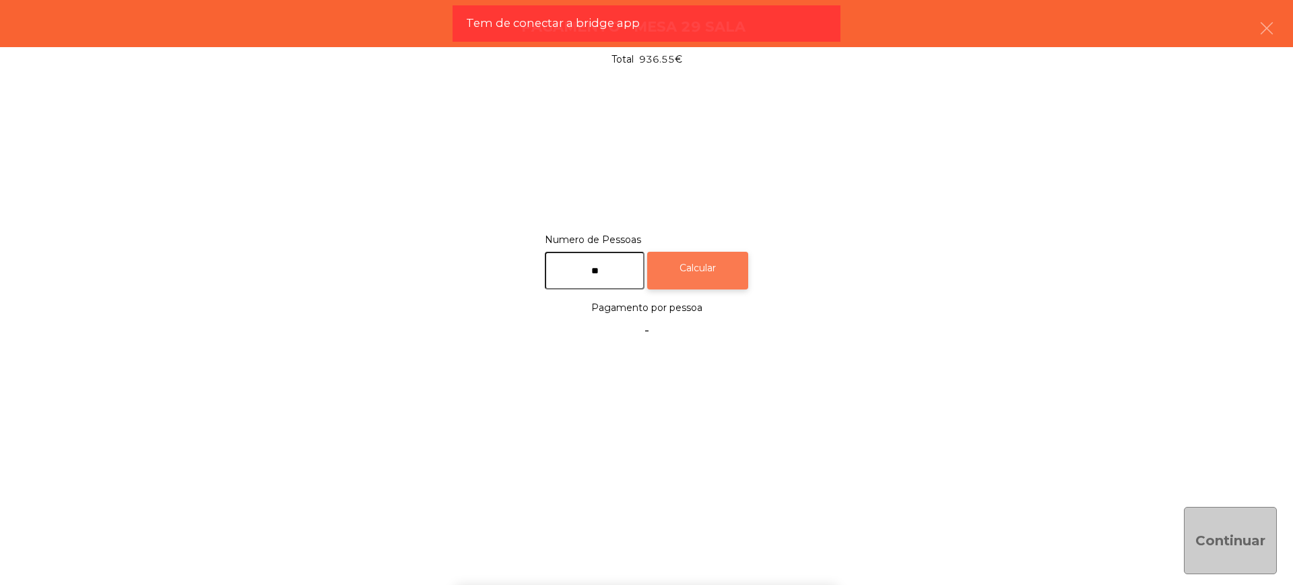
click at [731, 282] on div "Calcular" at bounding box center [697, 271] width 101 height 38
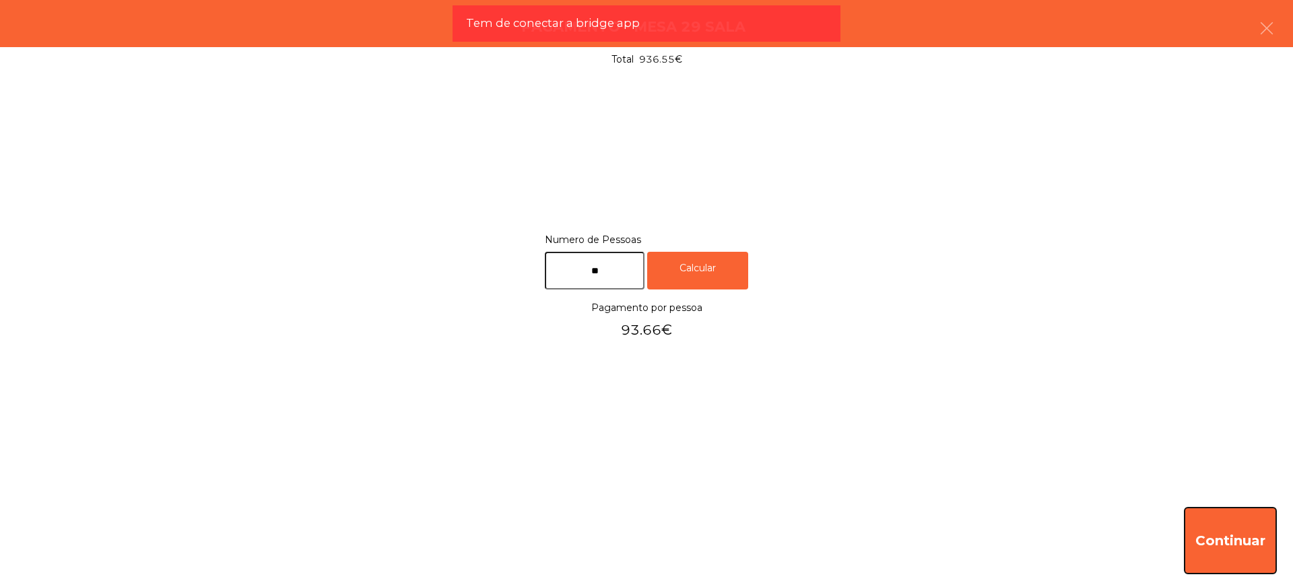
drag, startPoint x: 1199, startPoint y: 523, endPoint x: 1050, endPoint y: 505, distance: 150.0
click at [1200, 522] on button "Continuar" at bounding box center [1230, 540] width 93 height 67
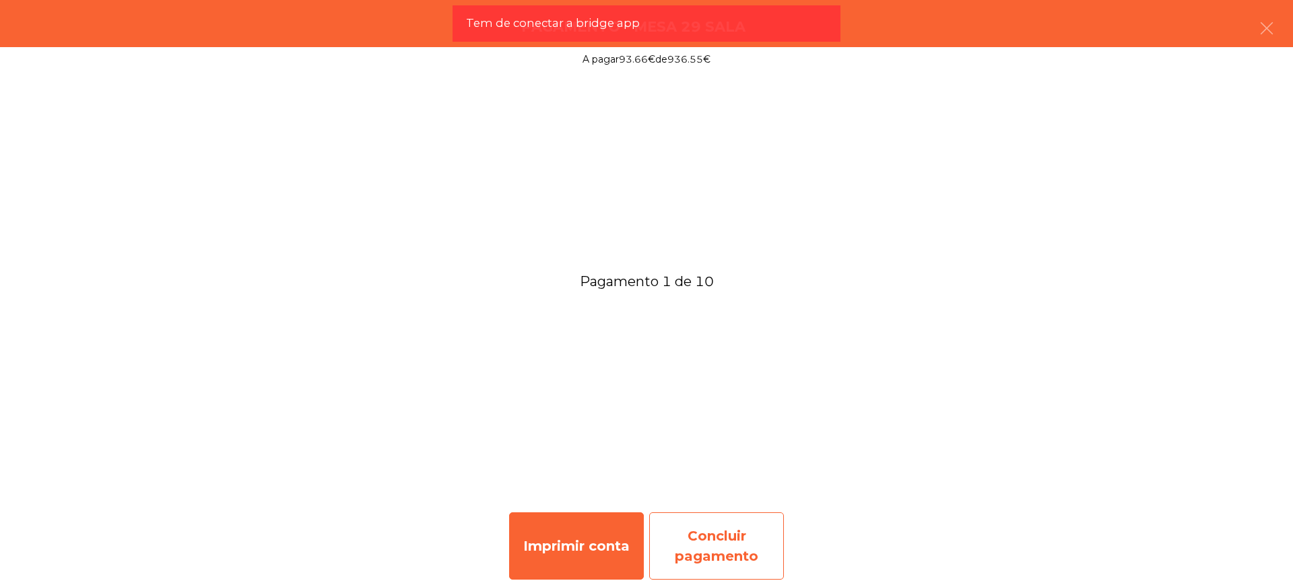
click at [723, 529] on div "Concluir pagamento" at bounding box center [716, 546] width 135 height 67
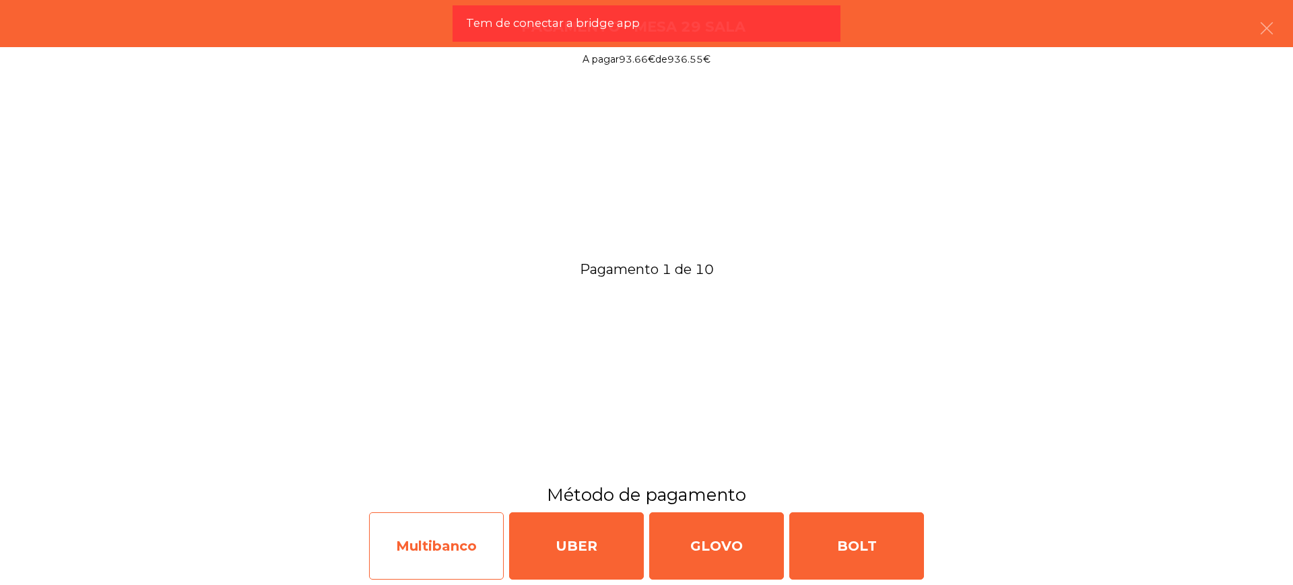
click at [469, 542] on div "Multibanco" at bounding box center [436, 546] width 135 height 67
select select "**"
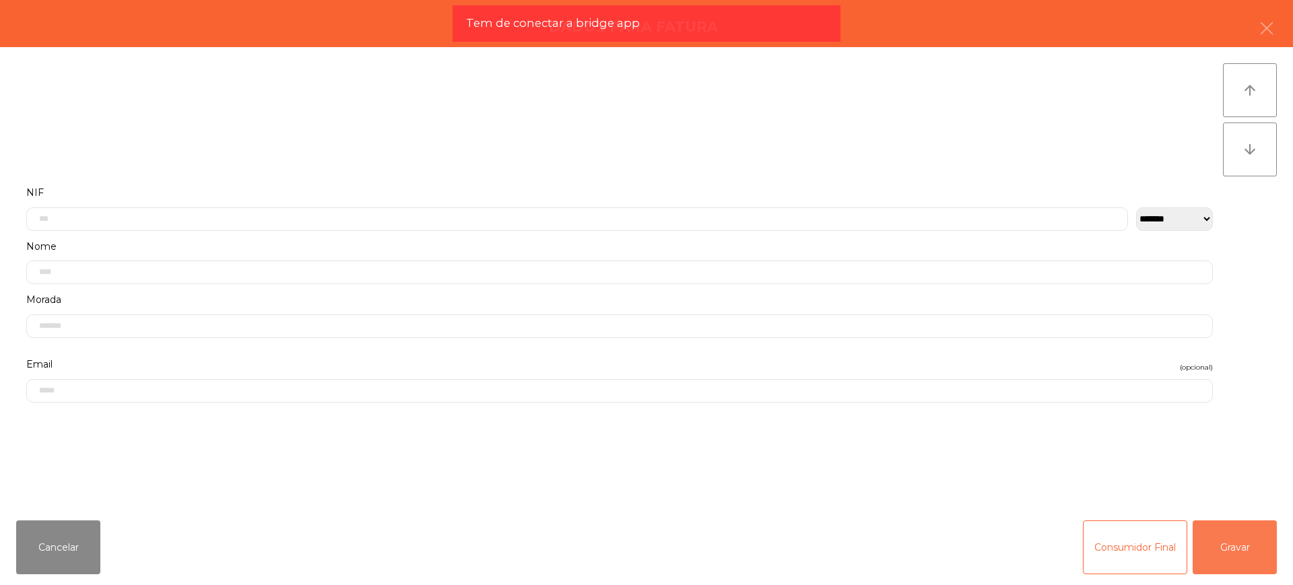
drag, startPoint x: 1228, startPoint y: 546, endPoint x: 824, endPoint y: 527, distance: 404.6
click at [1226, 545] on button "Gravar" at bounding box center [1235, 548] width 84 height 54
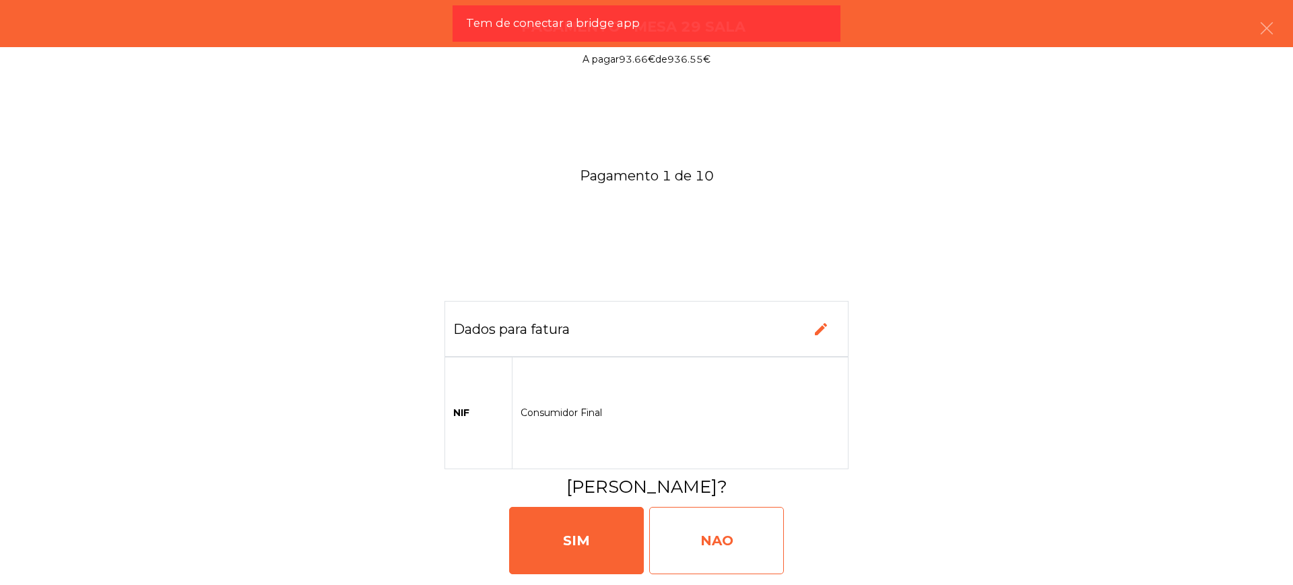
click at [755, 531] on div "NAO" at bounding box center [716, 540] width 135 height 67
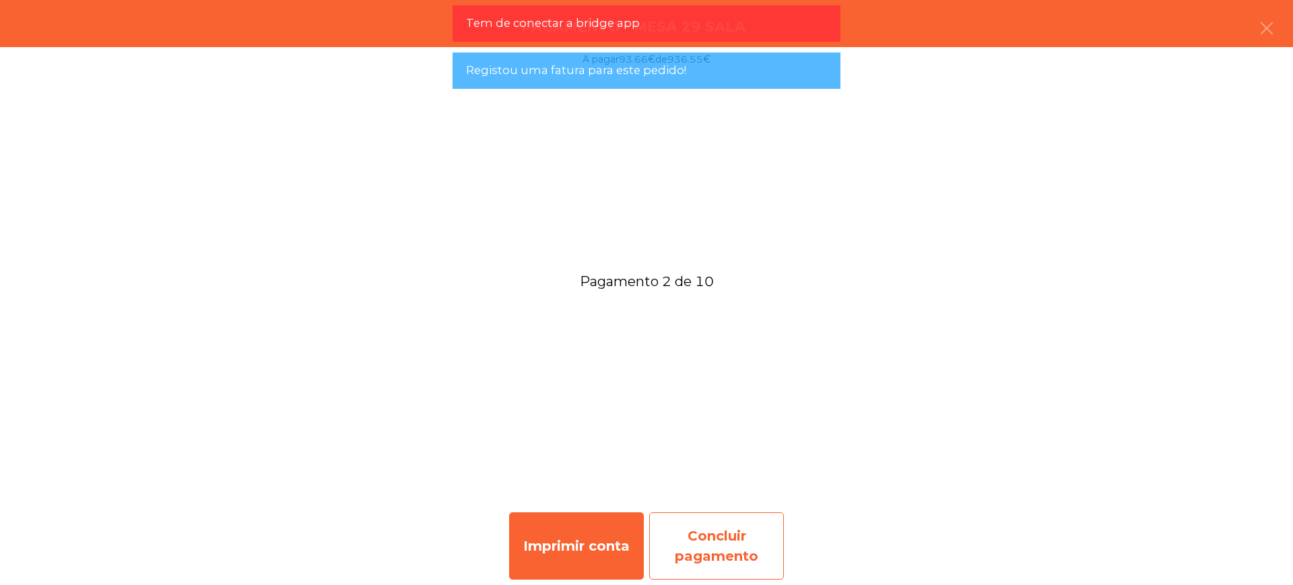
click at [715, 542] on div "Concluir pagamento" at bounding box center [716, 546] width 135 height 67
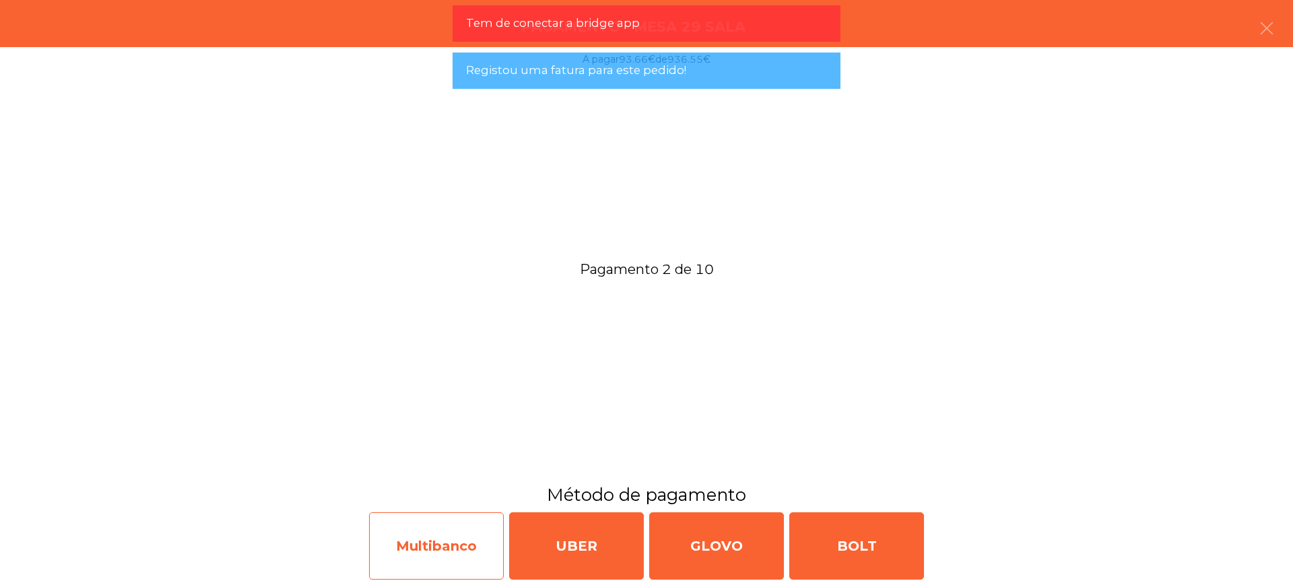
click at [389, 544] on div "Multibanco" at bounding box center [436, 546] width 135 height 67
select select "**"
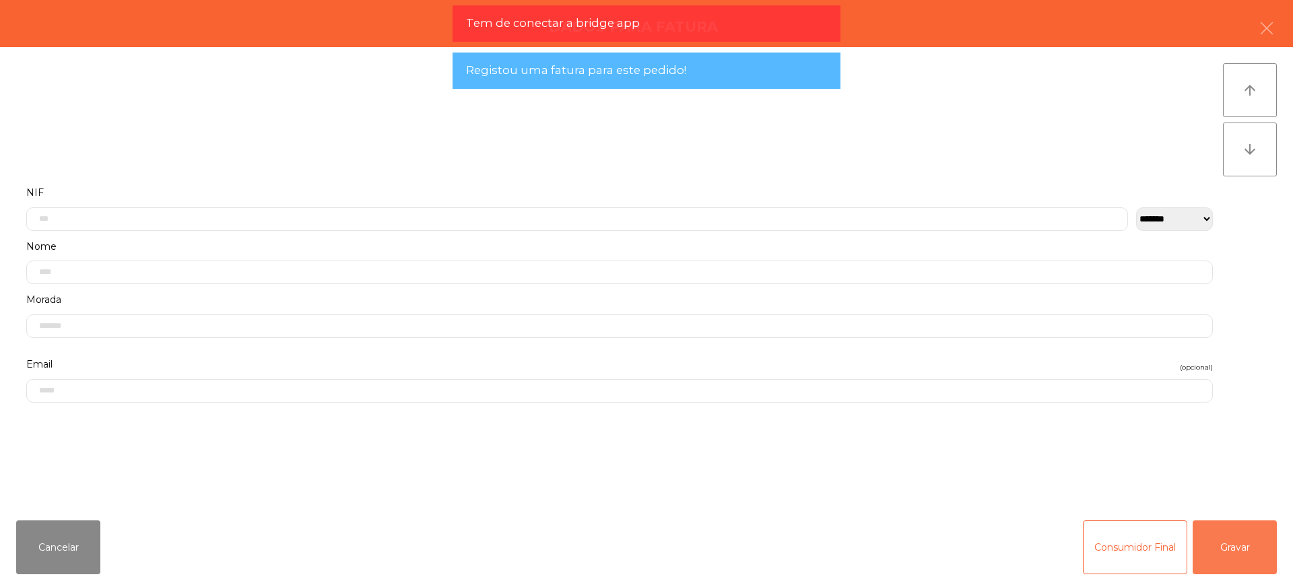
drag, startPoint x: 1227, startPoint y: 546, endPoint x: 927, endPoint y: 538, distance: 299.9
click at [1223, 544] on button "Gravar" at bounding box center [1235, 548] width 84 height 54
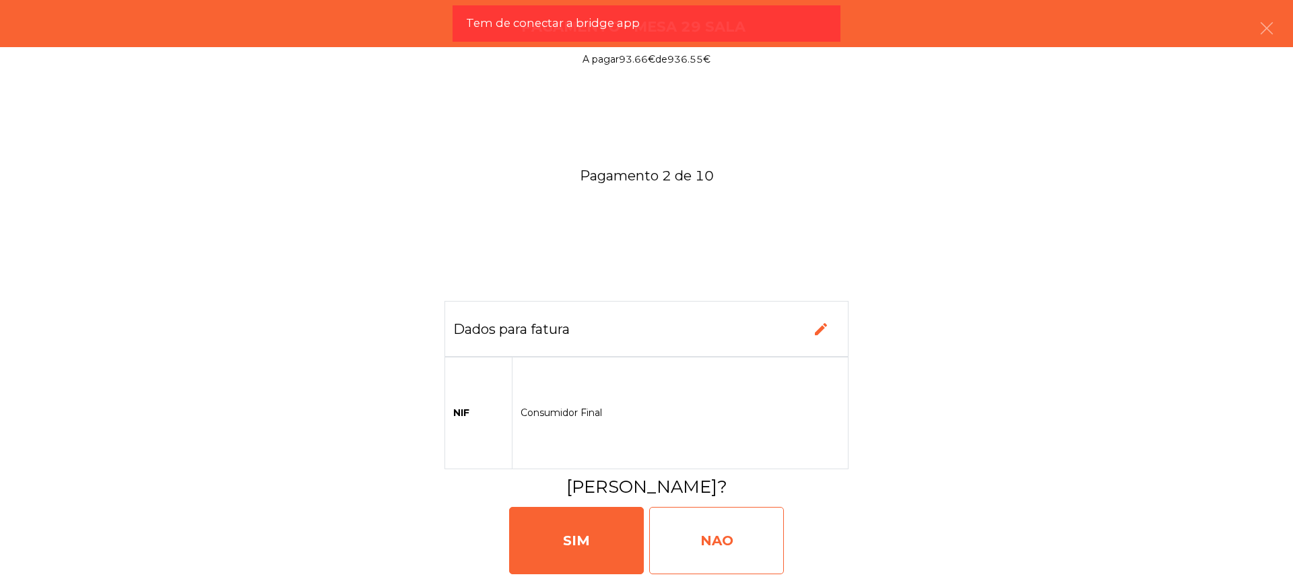
click at [723, 541] on div "NAO" at bounding box center [716, 540] width 135 height 67
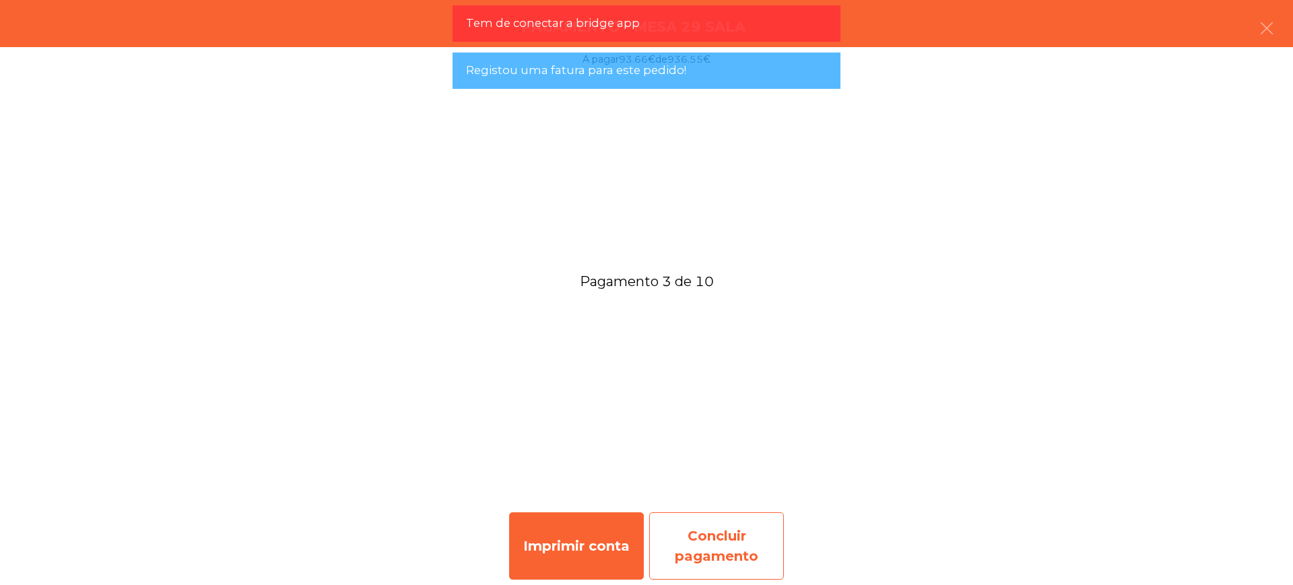
click at [725, 547] on div "Concluir pagamento" at bounding box center [716, 546] width 135 height 67
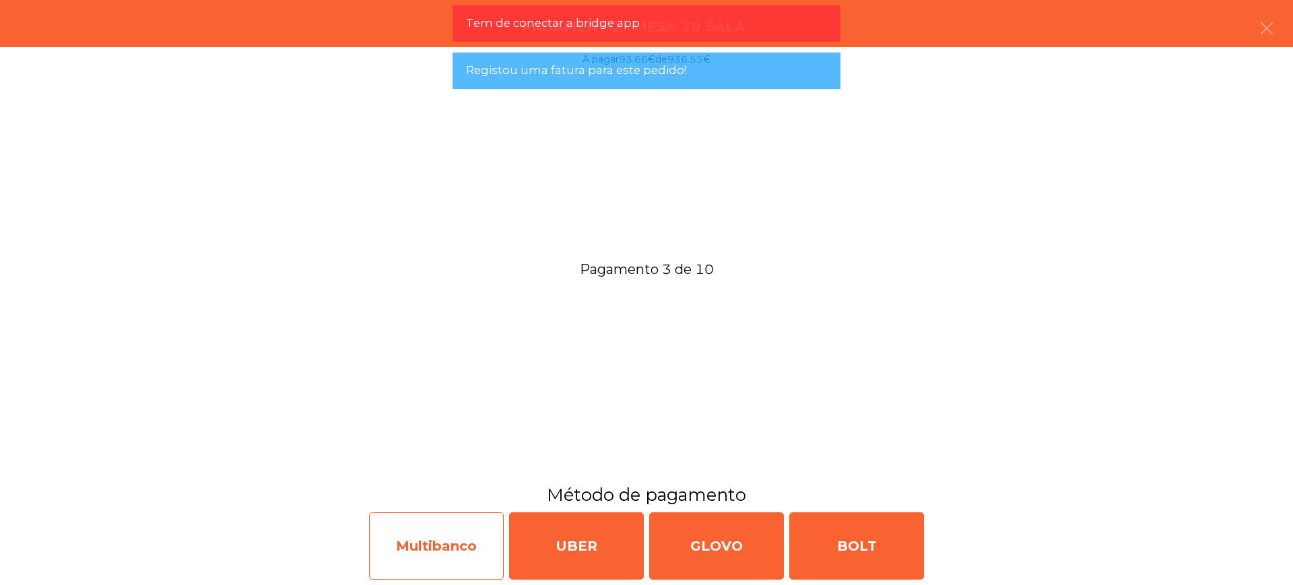
click at [431, 555] on div "Multibanco" at bounding box center [436, 546] width 135 height 67
select select "**"
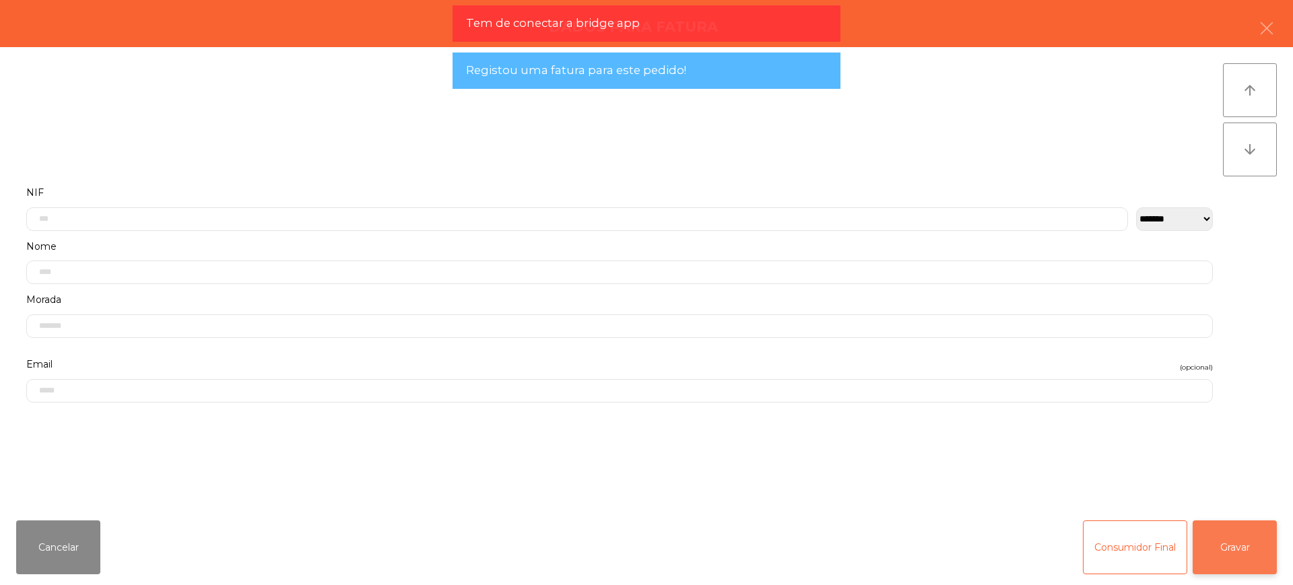
click at [1212, 546] on button "Gravar" at bounding box center [1235, 548] width 84 height 54
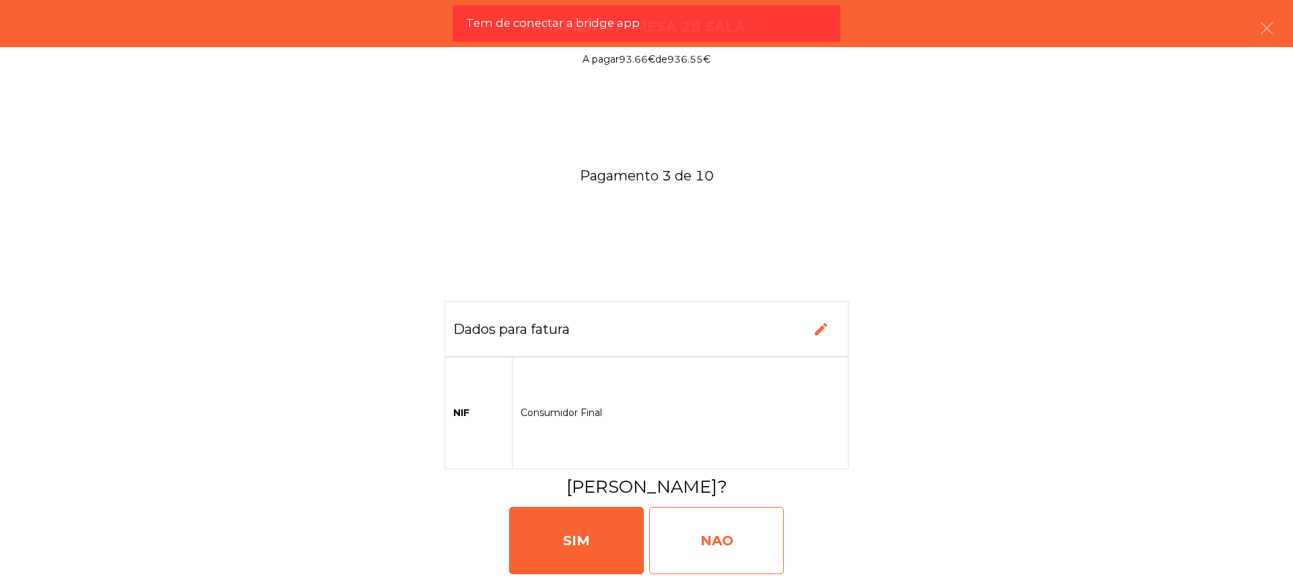
click at [734, 548] on div "NAO" at bounding box center [716, 540] width 135 height 67
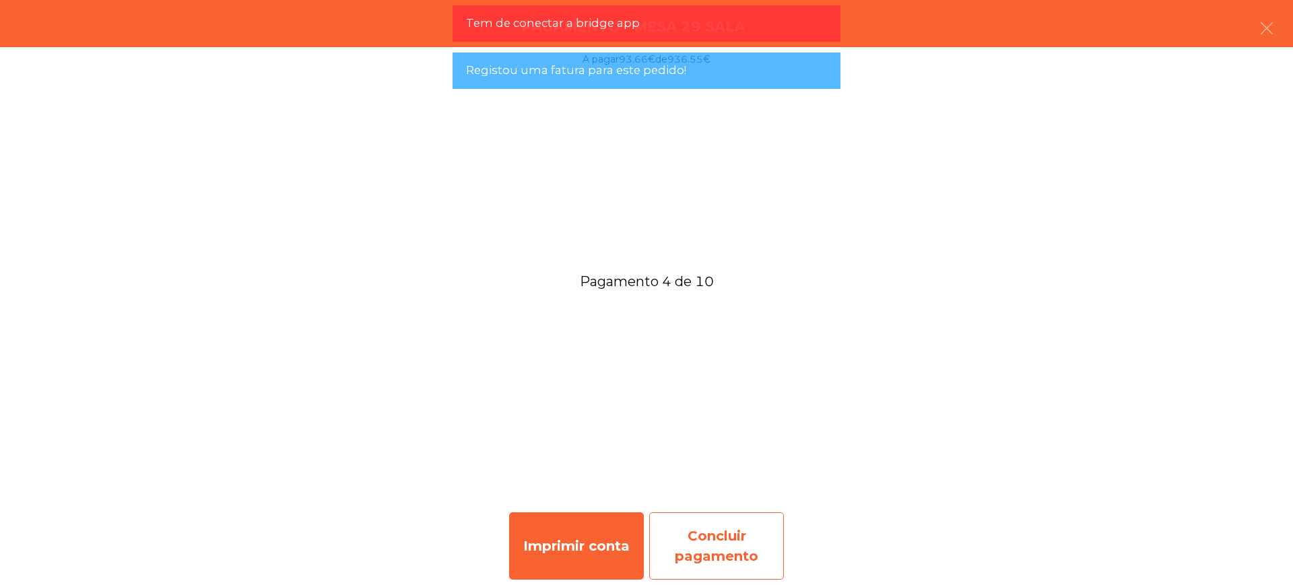
click at [731, 559] on div "Concluir pagamento" at bounding box center [716, 546] width 135 height 67
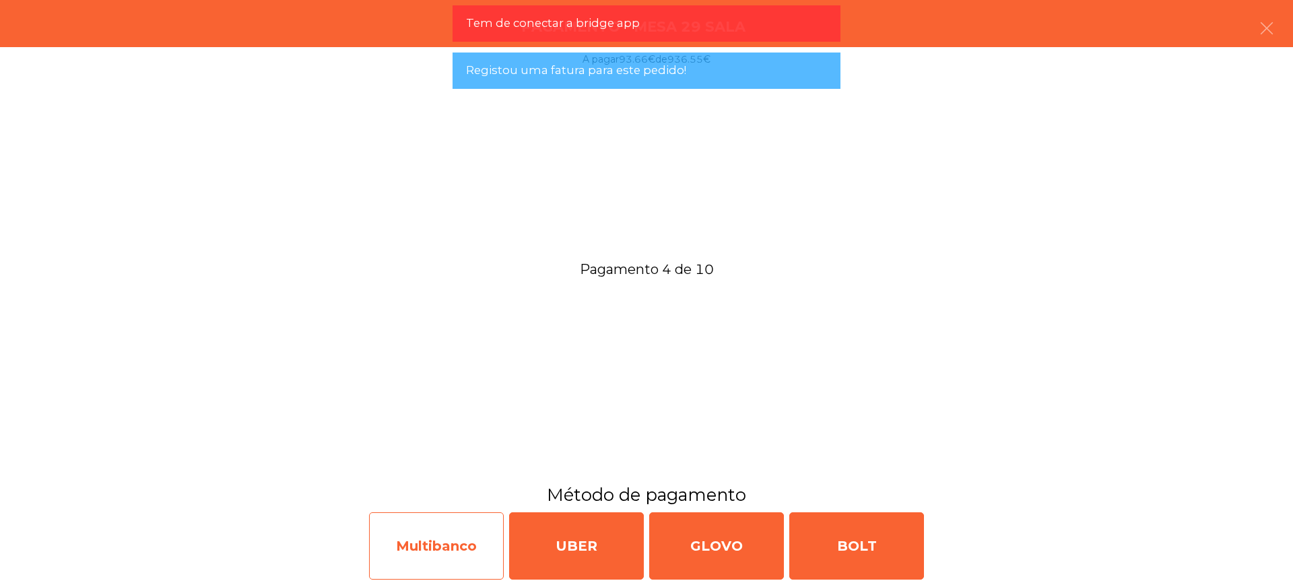
click at [443, 560] on div "Multibanco" at bounding box center [436, 546] width 135 height 67
select select "**"
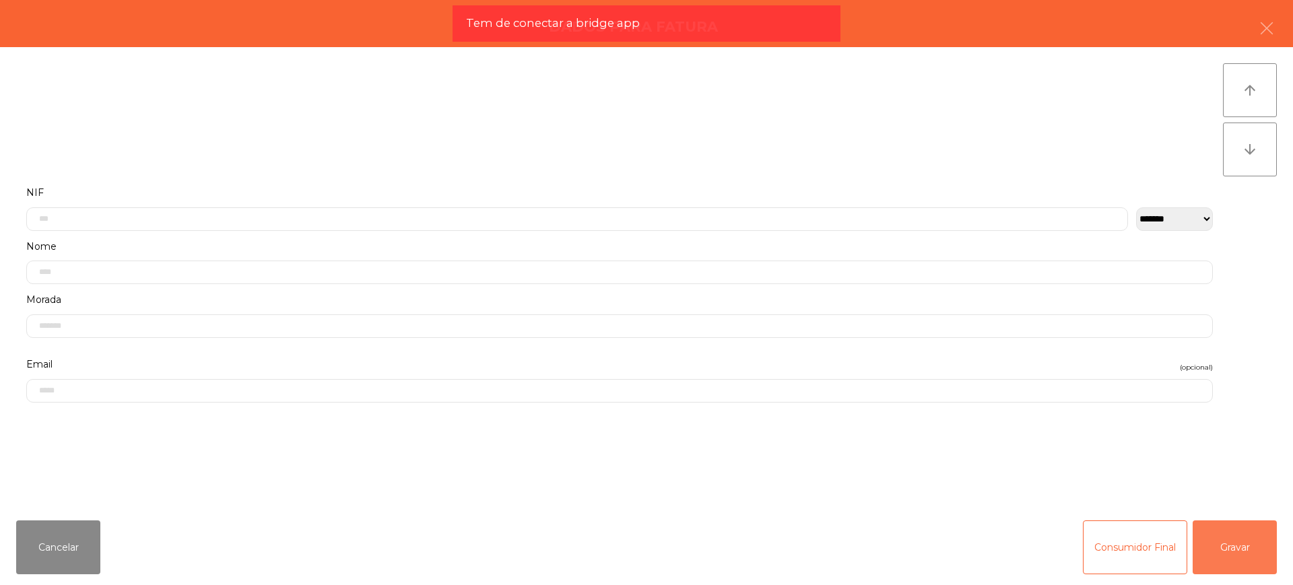
click at [1216, 554] on button "Gravar" at bounding box center [1235, 548] width 84 height 54
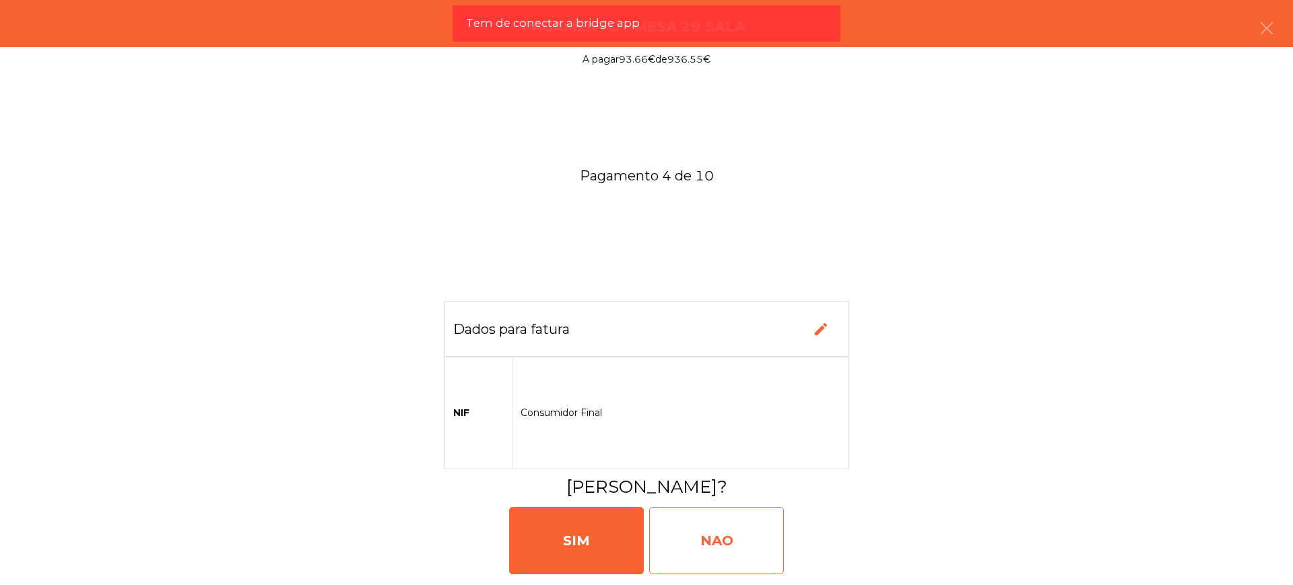
click at [730, 554] on div "NAO" at bounding box center [716, 540] width 135 height 67
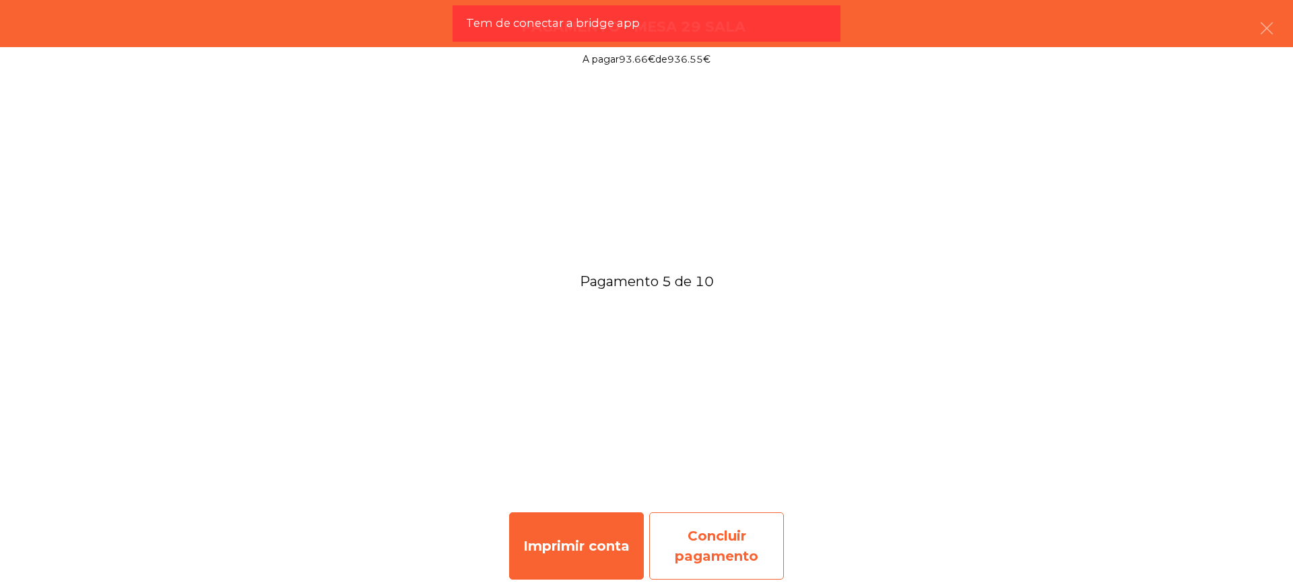
click at [744, 560] on div "Concluir pagamento" at bounding box center [716, 546] width 135 height 67
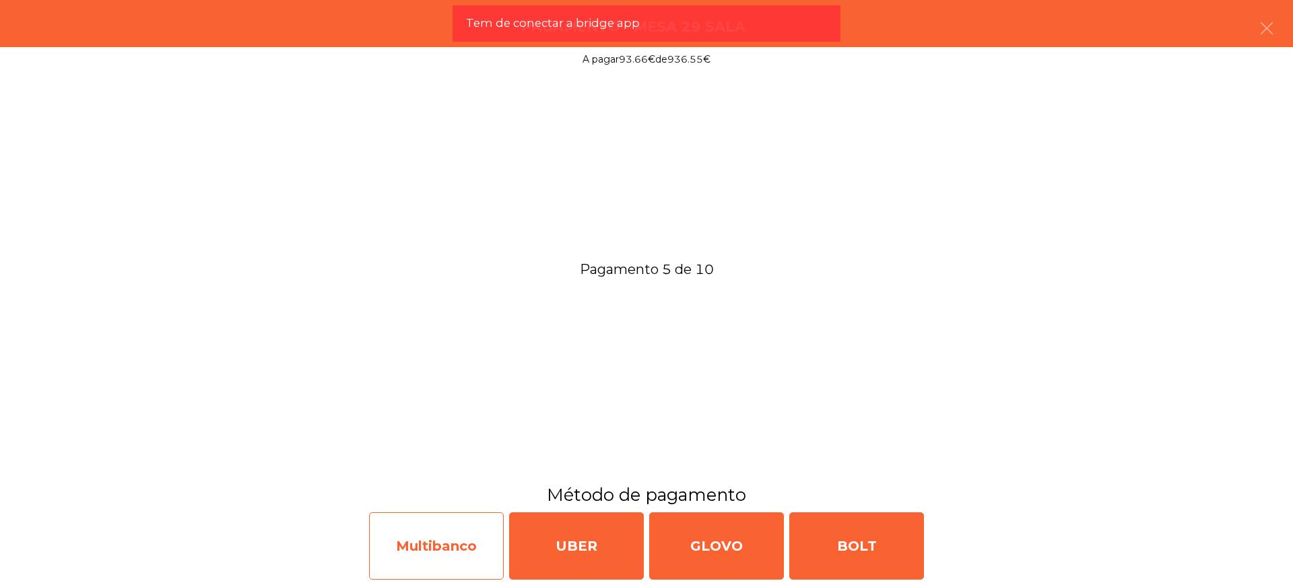
click at [405, 548] on div "Multibanco" at bounding box center [436, 546] width 135 height 67
select select "**"
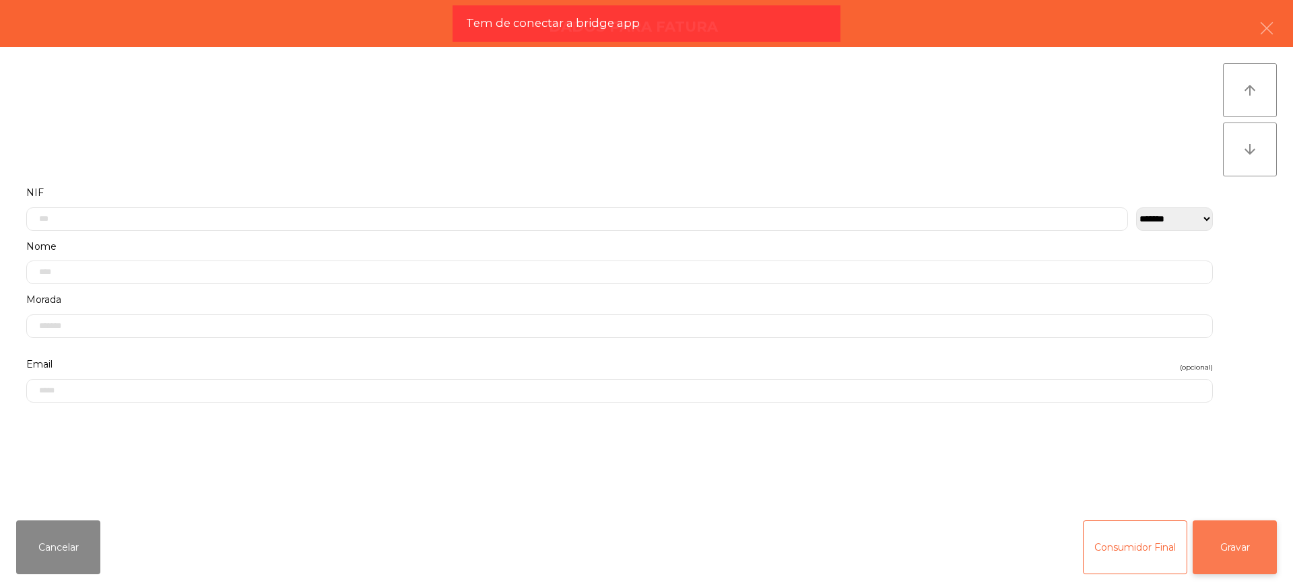
click at [1209, 544] on button "Gravar" at bounding box center [1235, 548] width 84 height 54
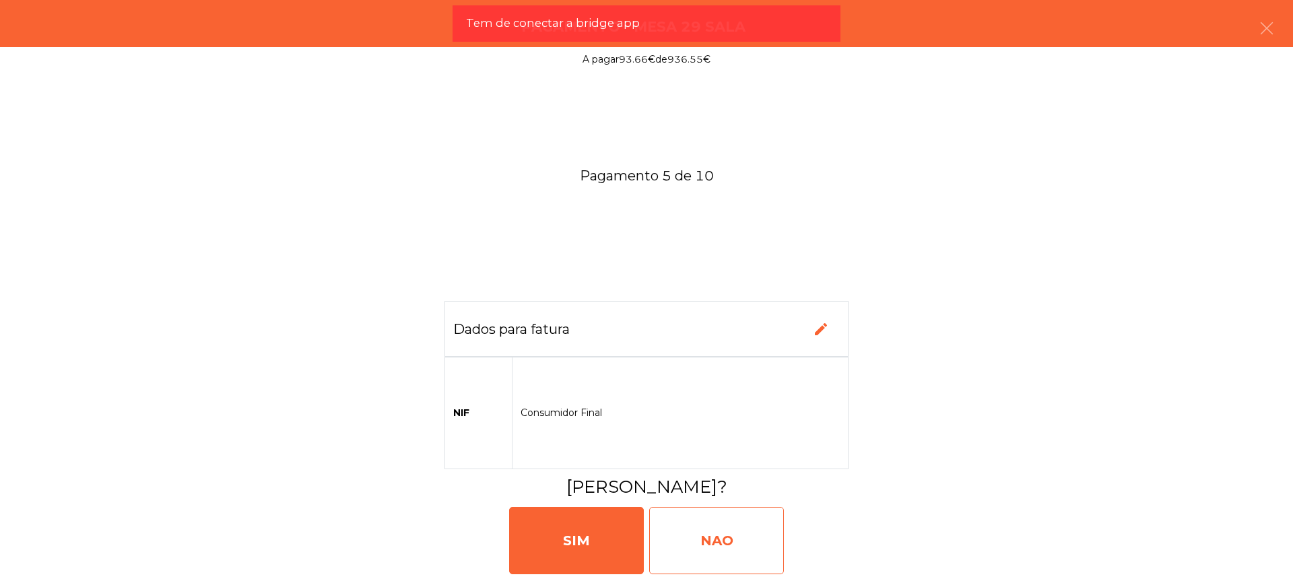
click at [740, 531] on div "NAO" at bounding box center [716, 540] width 135 height 67
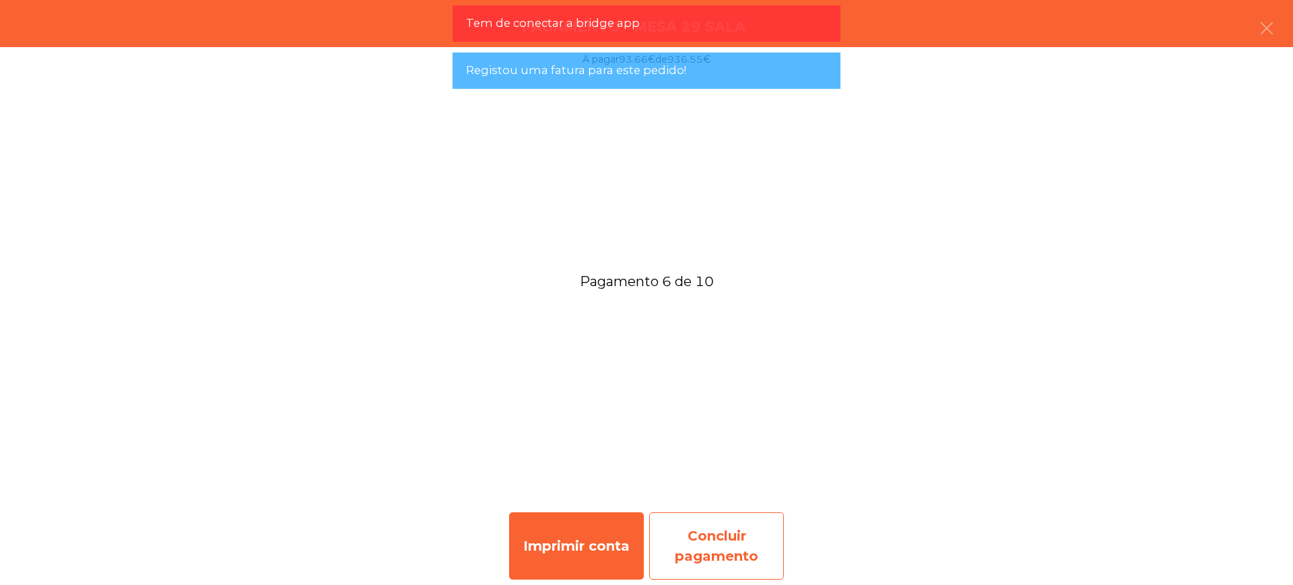
click at [751, 539] on div "Concluir pagamento" at bounding box center [716, 546] width 135 height 67
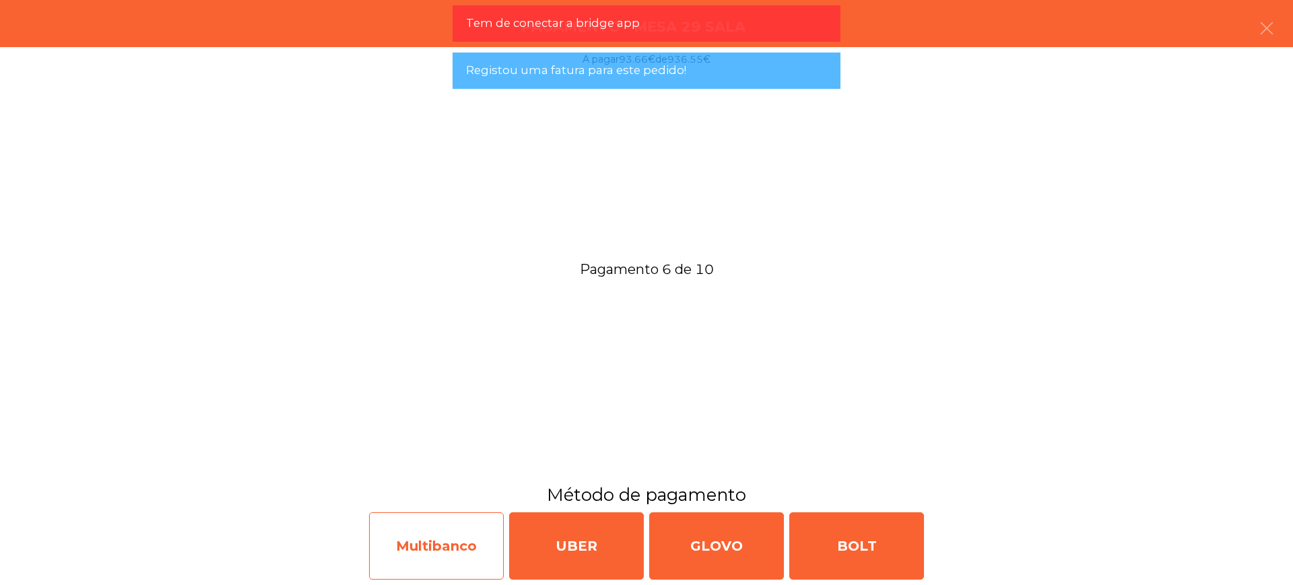
click at [416, 543] on div "Multibanco" at bounding box center [436, 546] width 135 height 67
select select "**"
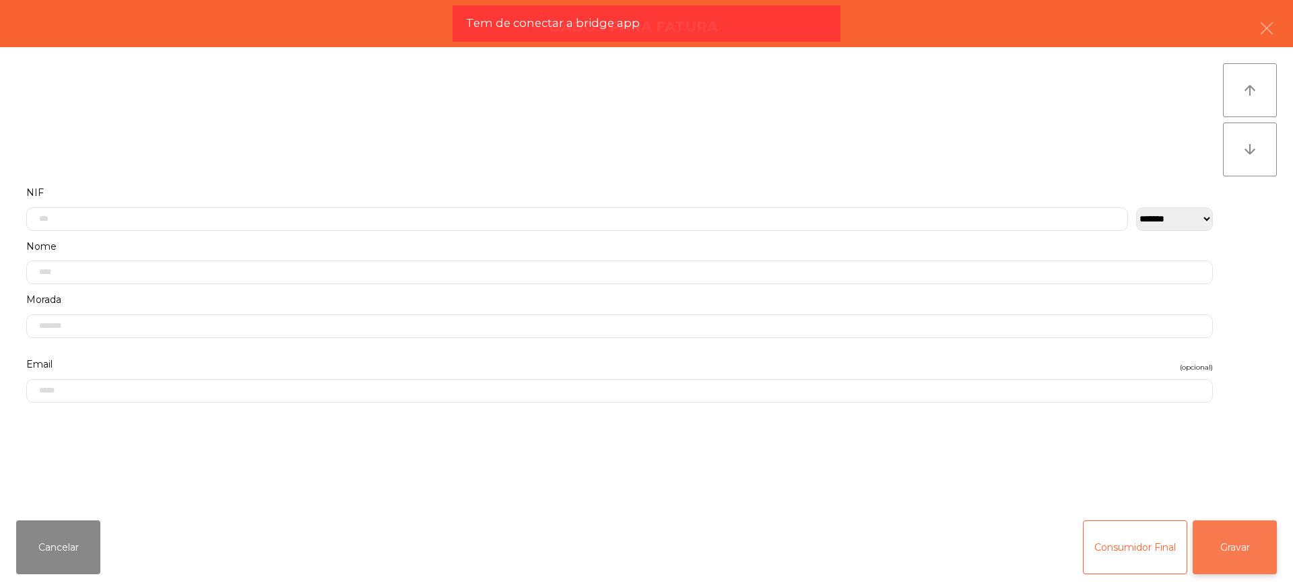
click at [1239, 542] on button "Gravar" at bounding box center [1235, 548] width 84 height 54
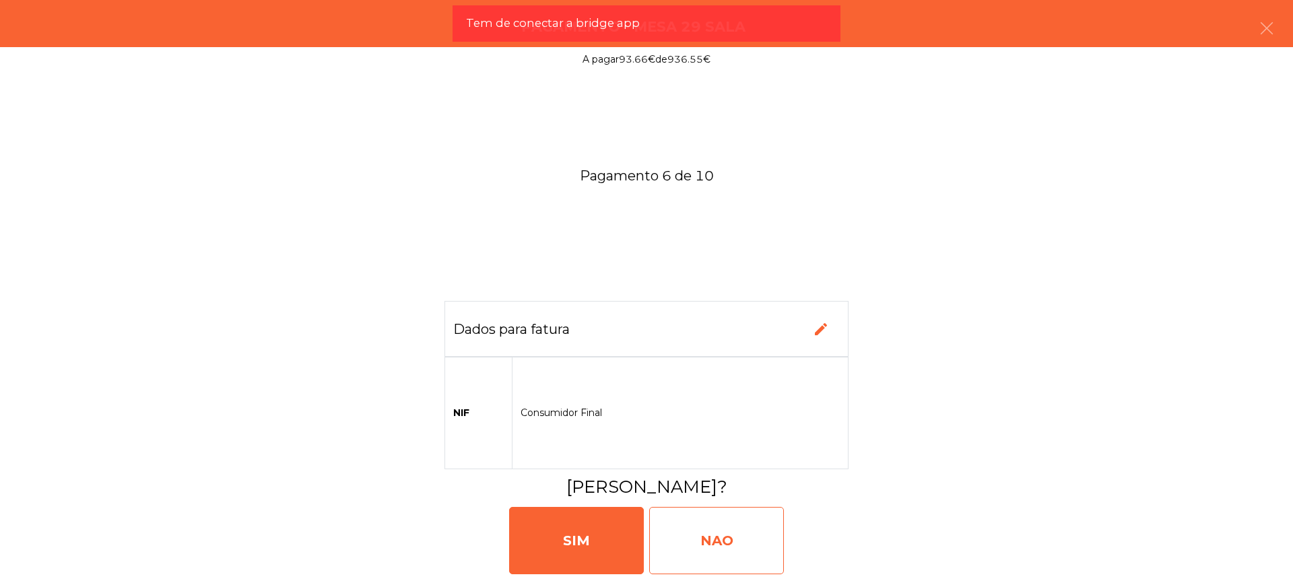
click at [705, 539] on div "NAO" at bounding box center [716, 540] width 135 height 67
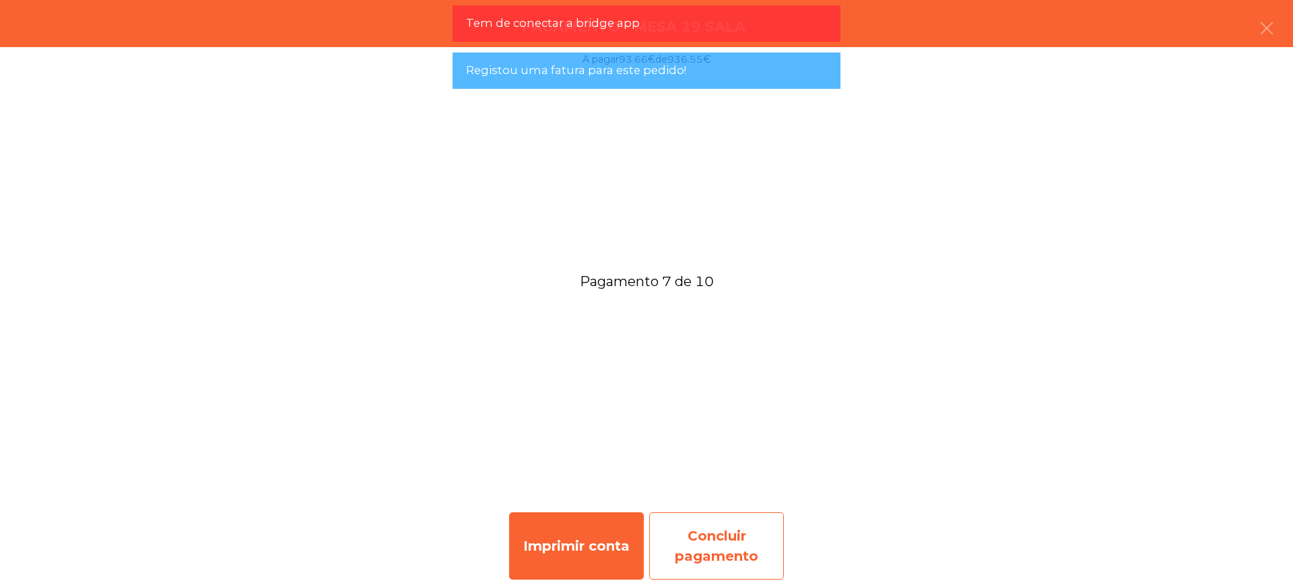
click at [742, 544] on div "Concluir pagamento" at bounding box center [716, 546] width 135 height 67
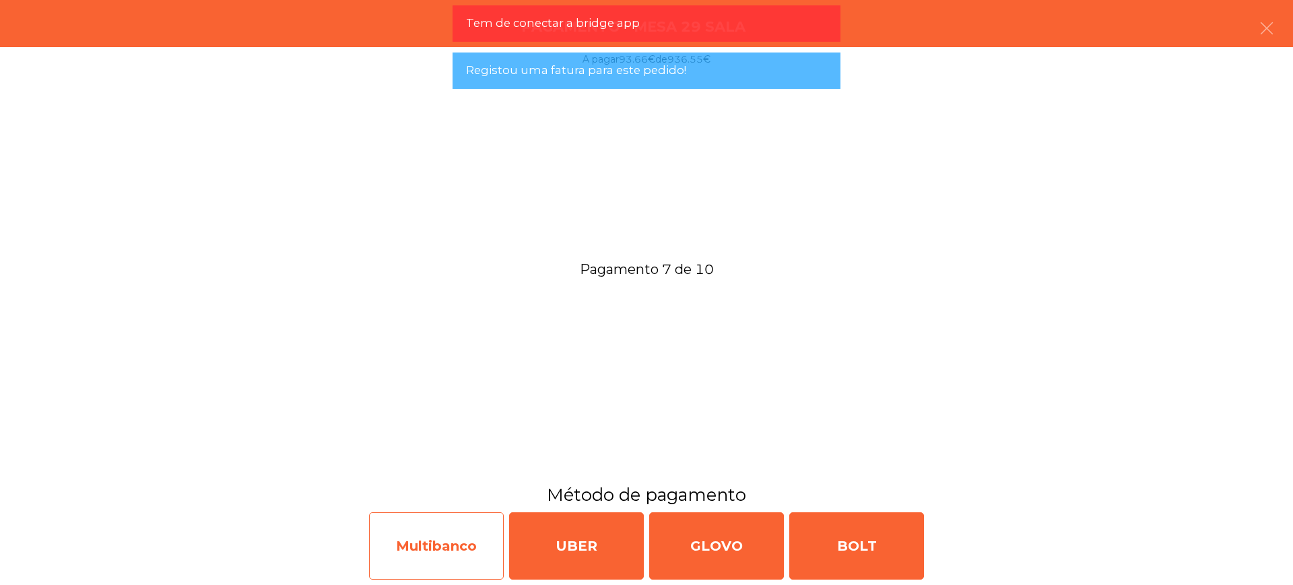
click at [474, 540] on div "Multibanco" at bounding box center [436, 546] width 135 height 67
select select "**"
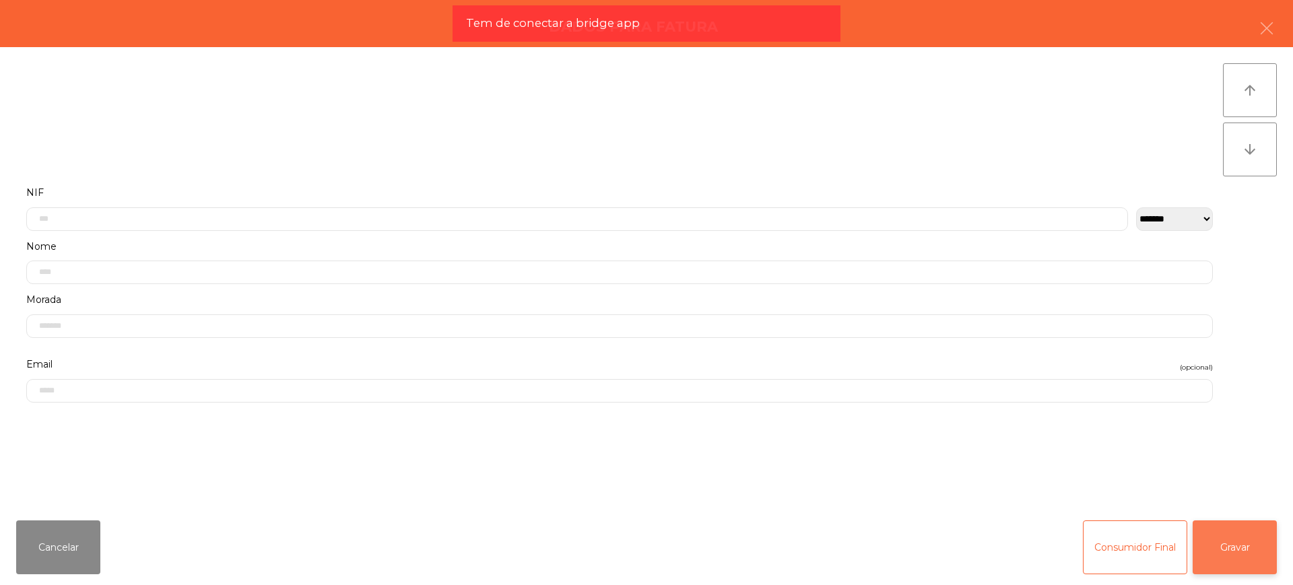
click at [1213, 544] on button "Gravar" at bounding box center [1235, 548] width 84 height 54
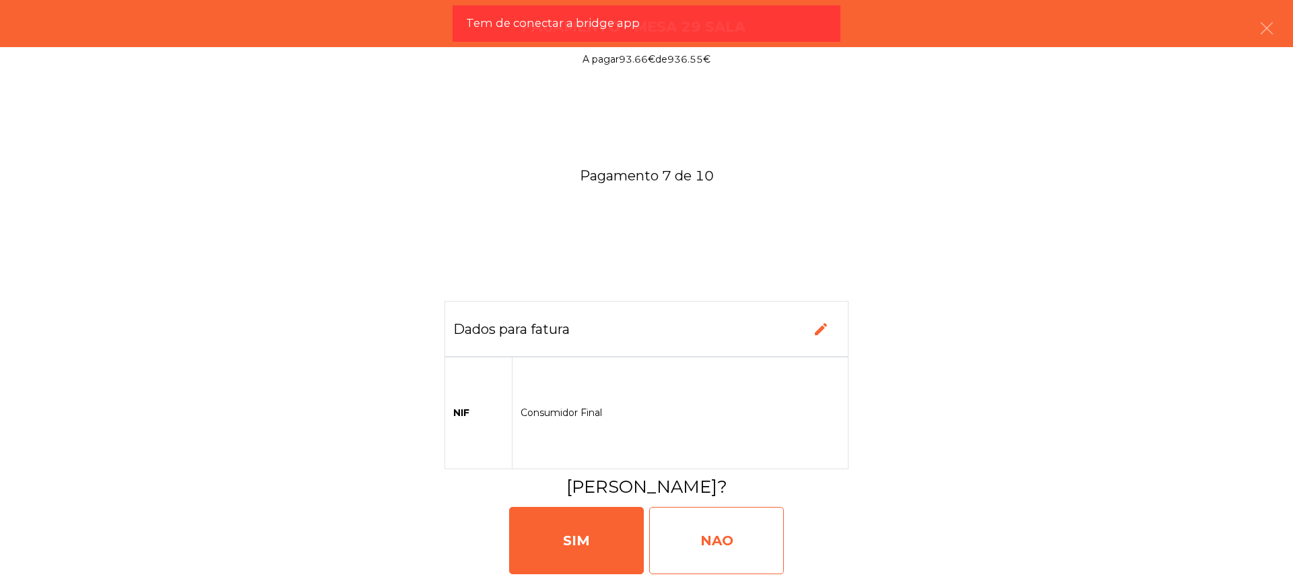
click at [750, 531] on div "NAO" at bounding box center [716, 540] width 135 height 67
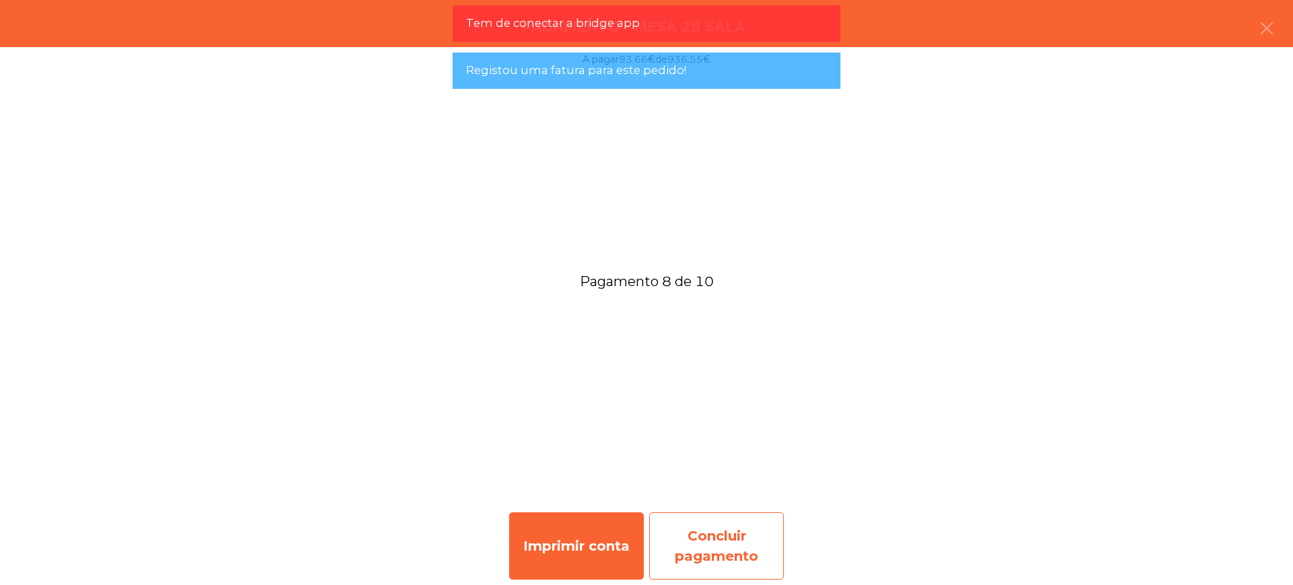
click at [738, 539] on div "Concluir pagamento" at bounding box center [716, 546] width 135 height 67
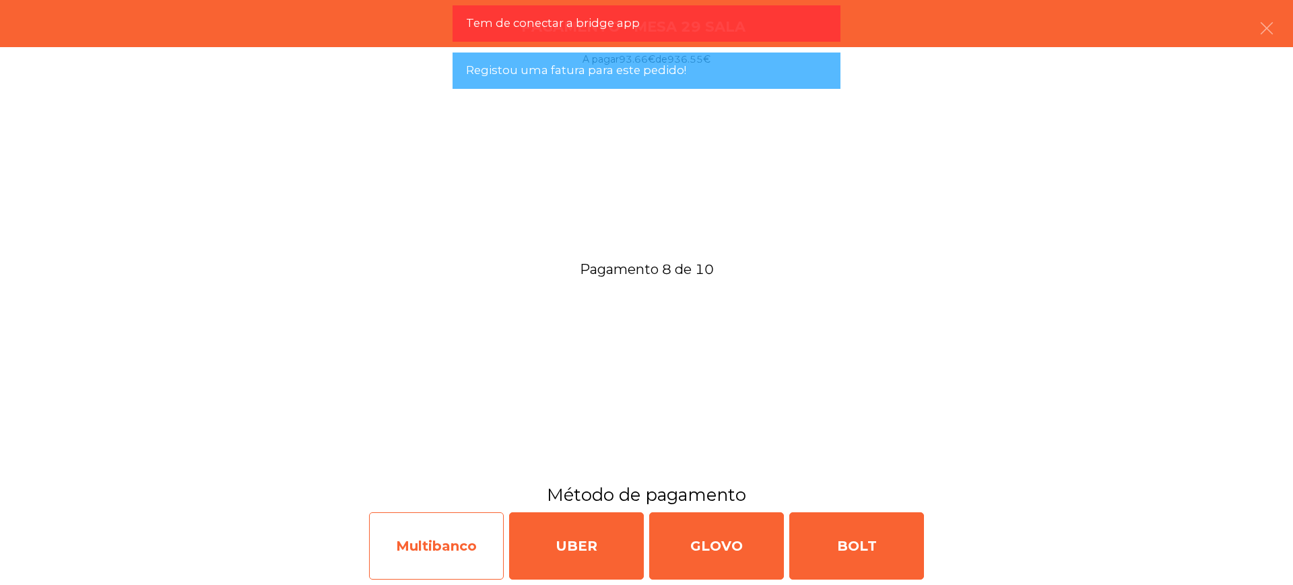
click at [399, 541] on div "Multibanco" at bounding box center [436, 546] width 135 height 67
select select "**"
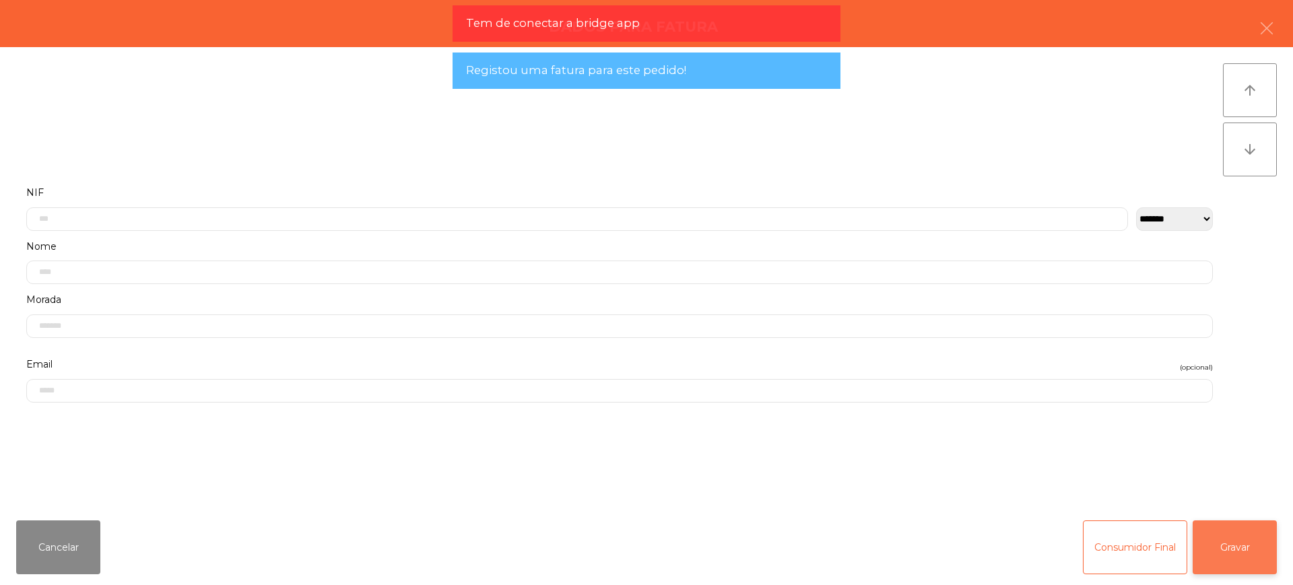
click at [1259, 543] on button "Gravar" at bounding box center [1235, 548] width 84 height 54
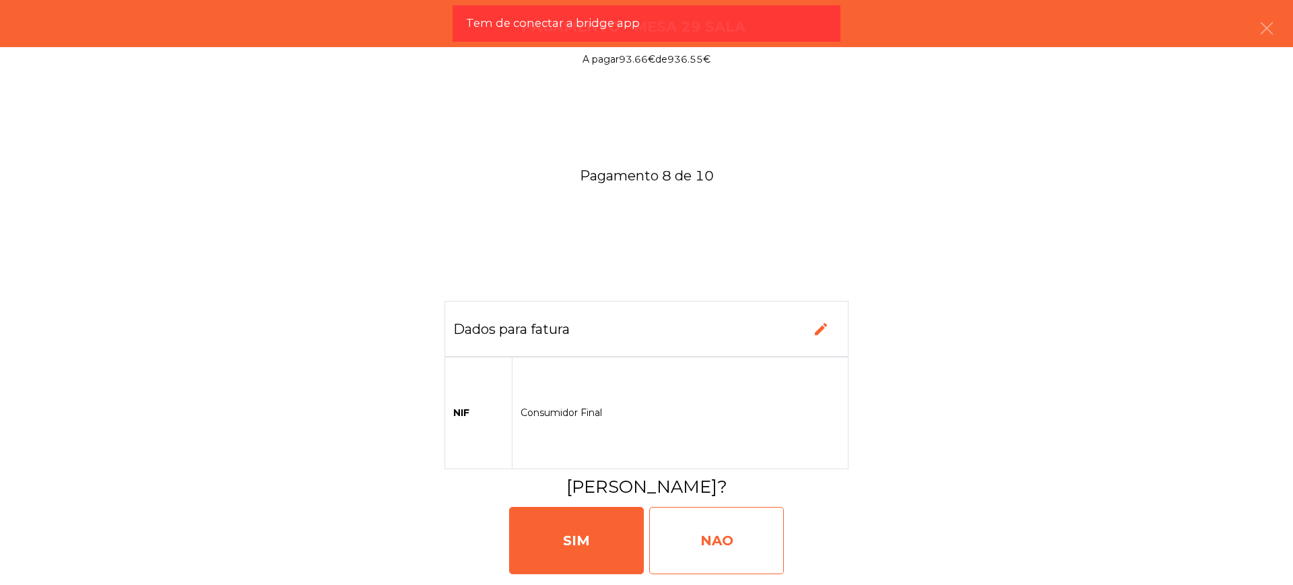
click at [760, 537] on div "NAO" at bounding box center [716, 540] width 135 height 67
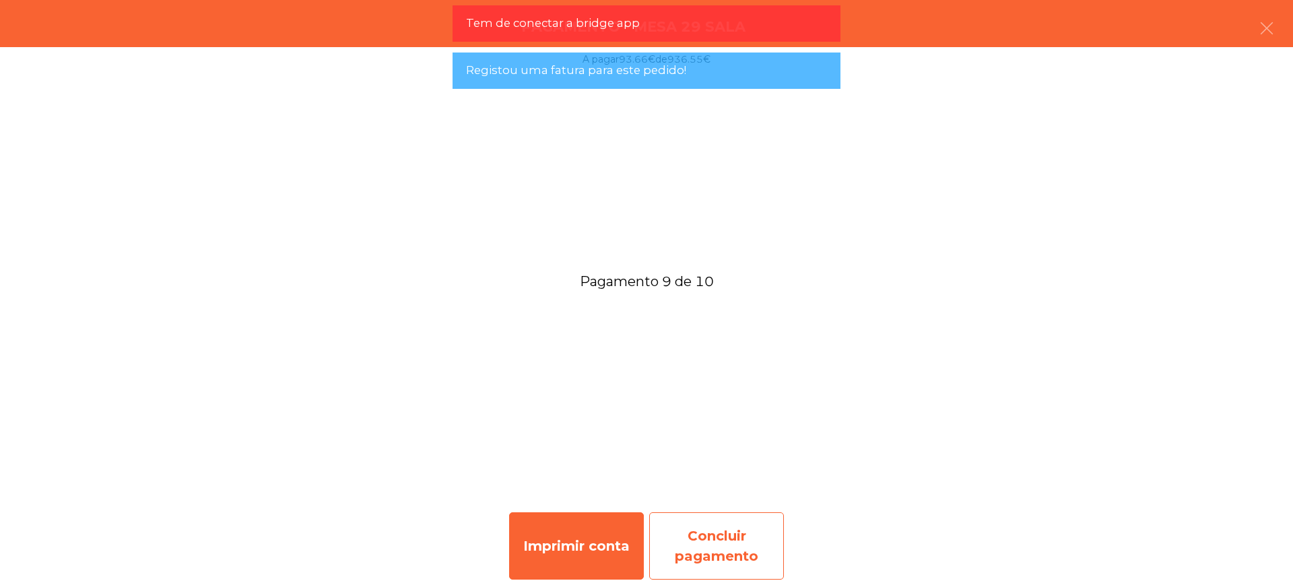
click at [716, 541] on div "Concluir pagamento" at bounding box center [716, 546] width 135 height 67
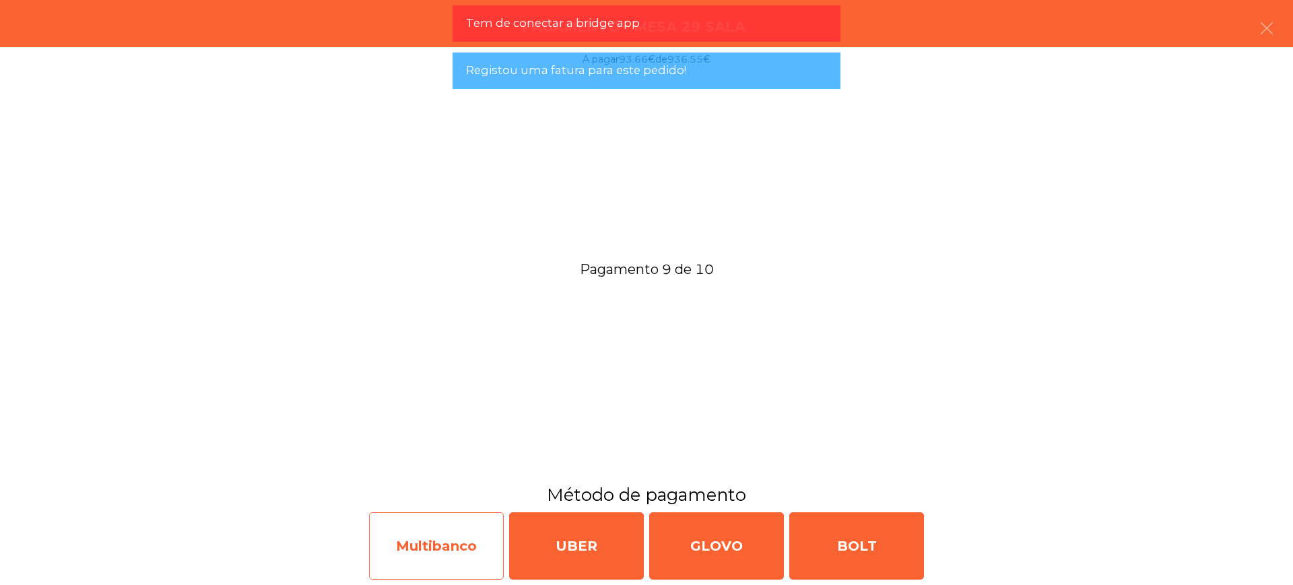
click at [462, 560] on div "Multibanco" at bounding box center [436, 546] width 135 height 67
select select "**"
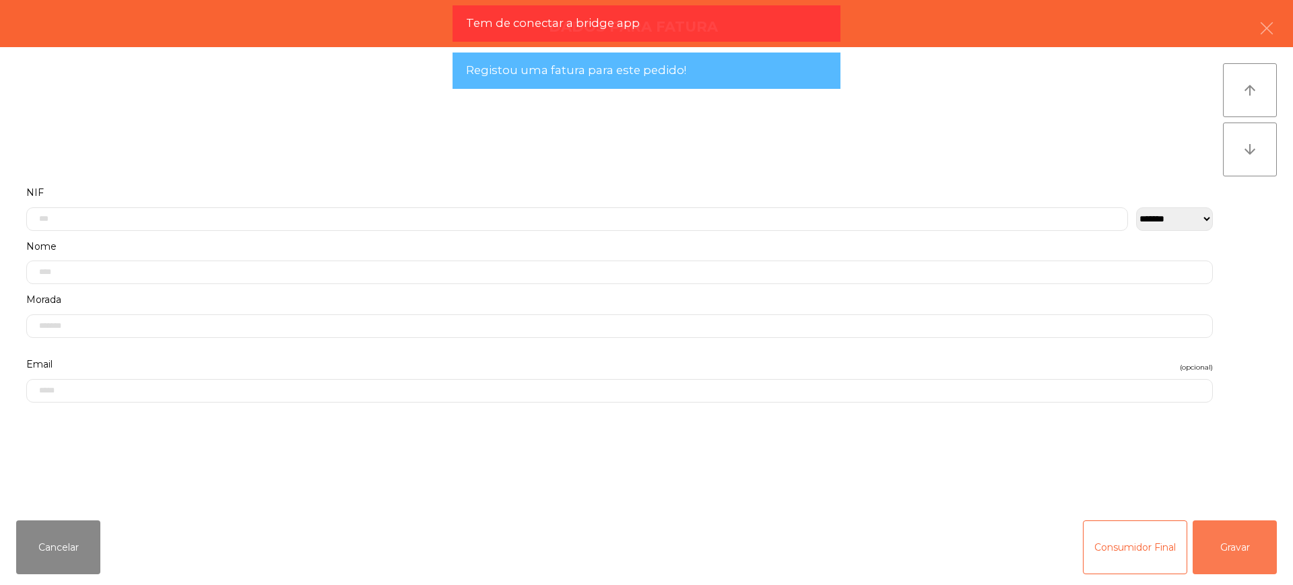
drag, startPoint x: 1212, startPoint y: 535, endPoint x: 1178, endPoint y: 535, distance: 33.7
click at [1210, 535] on button "Gravar" at bounding box center [1235, 548] width 84 height 54
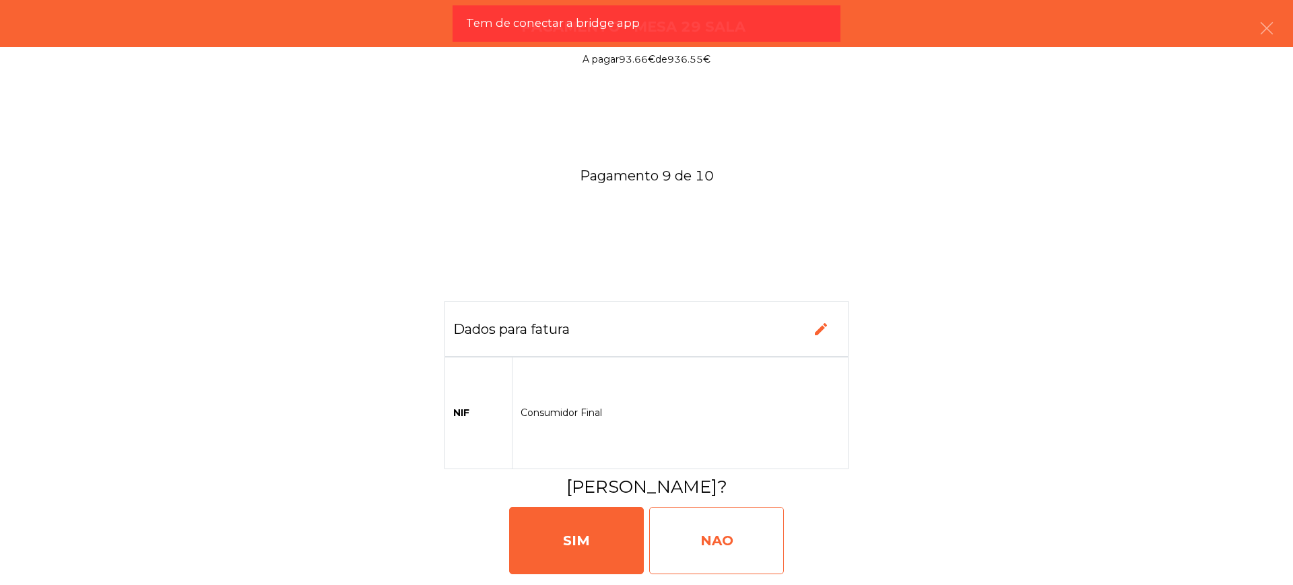
click at [738, 538] on div "NAO" at bounding box center [716, 540] width 135 height 67
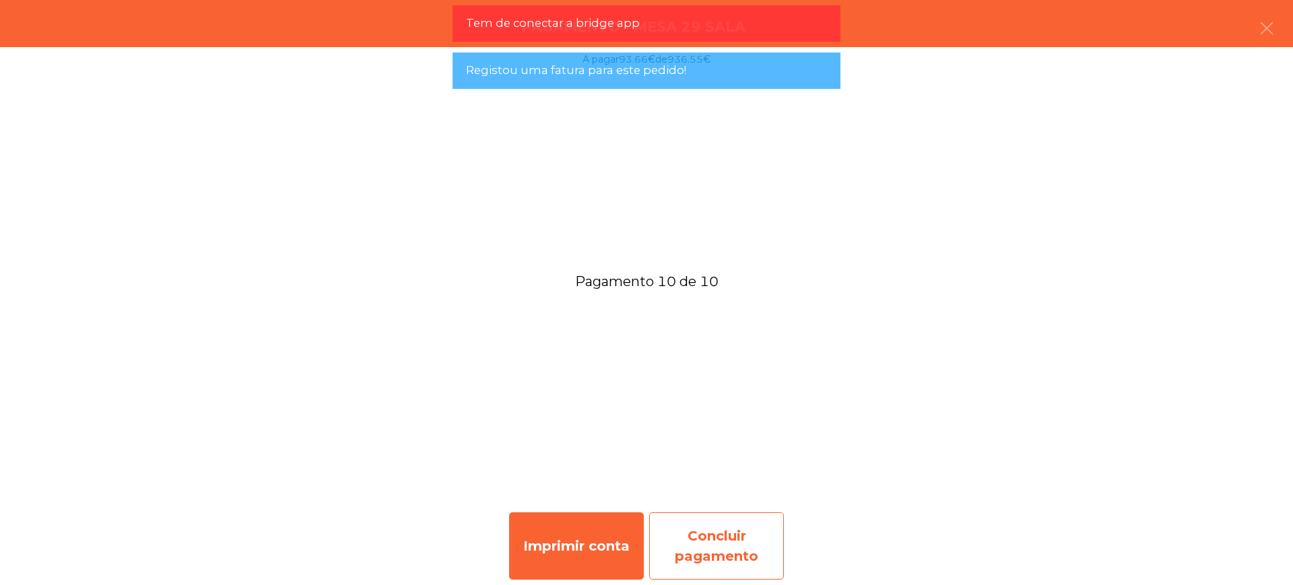
click at [747, 535] on div "Concluir pagamento" at bounding box center [716, 546] width 135 height 67
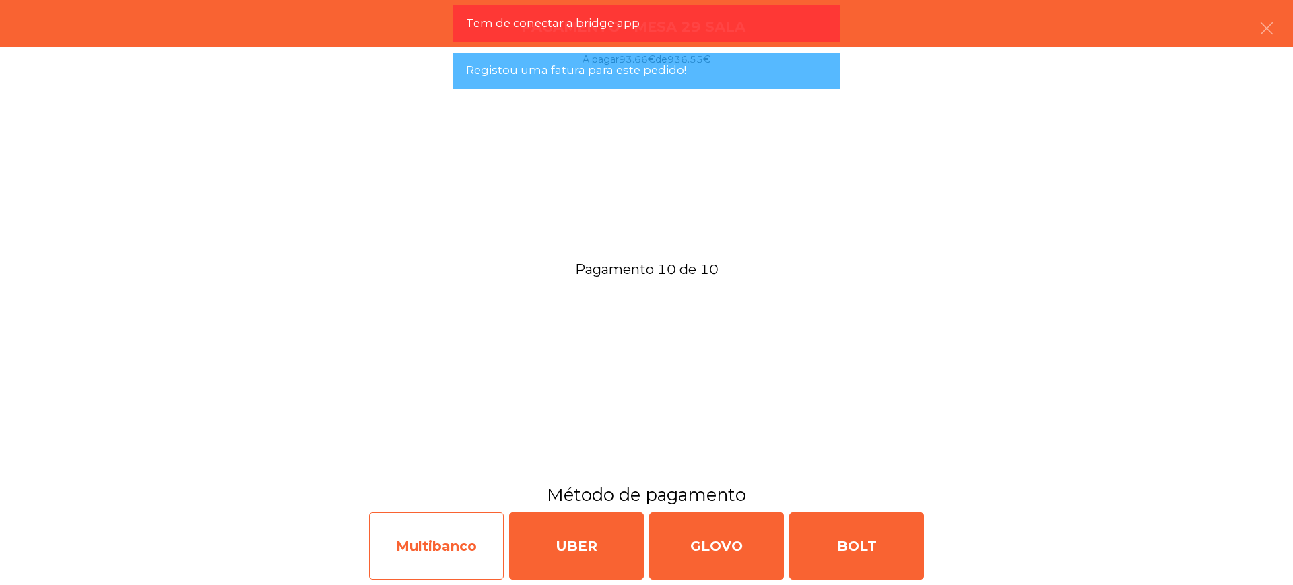
click at [461, 547] on div "Multibanco" at bounding box center [436, 546] width 135 height 67
select select "**"
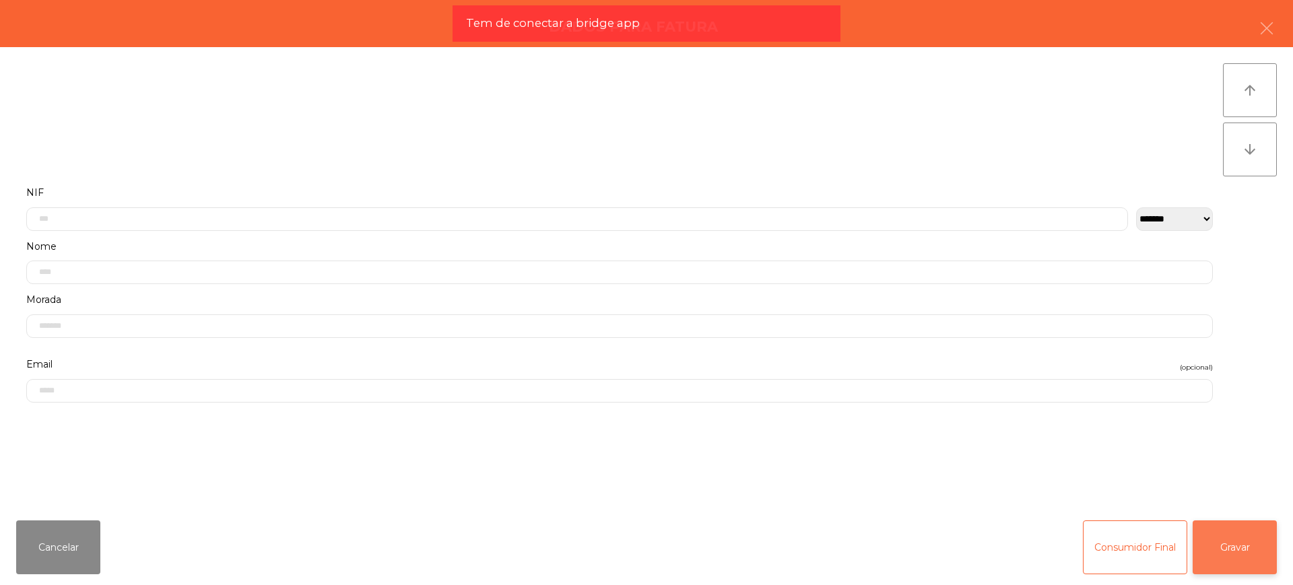
click at [1239, 544] on button "Gravar" at bounding box center [1235, 548] width 84 height 54
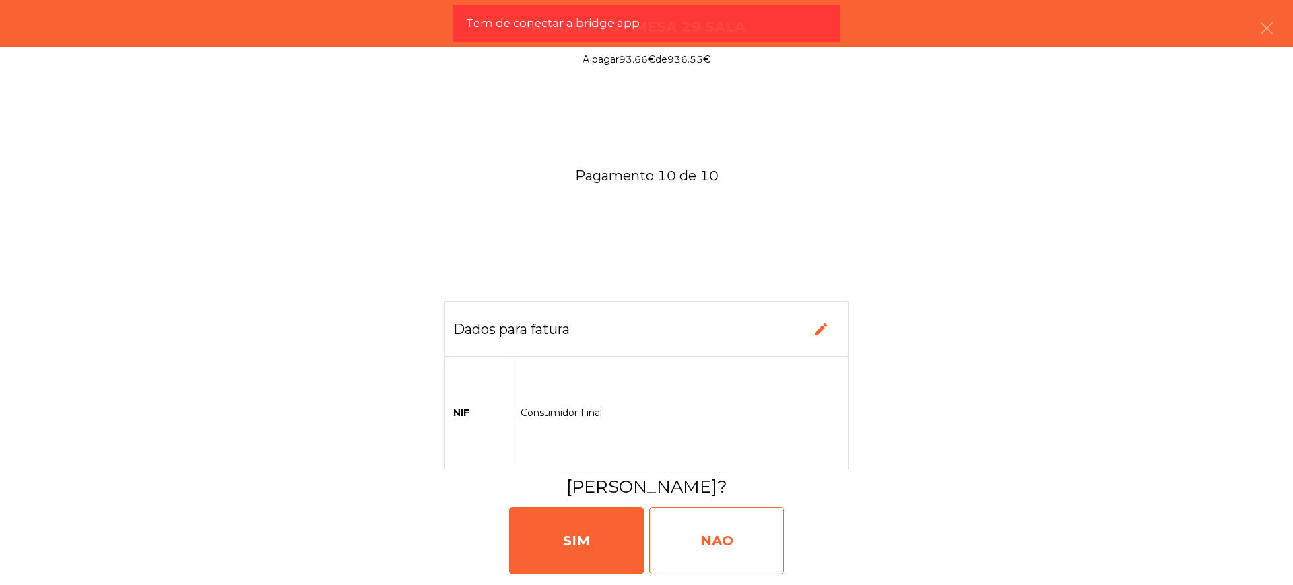
click at [755, 528] on div "NAO" at bounding box center [716, 540] width 135 height 67
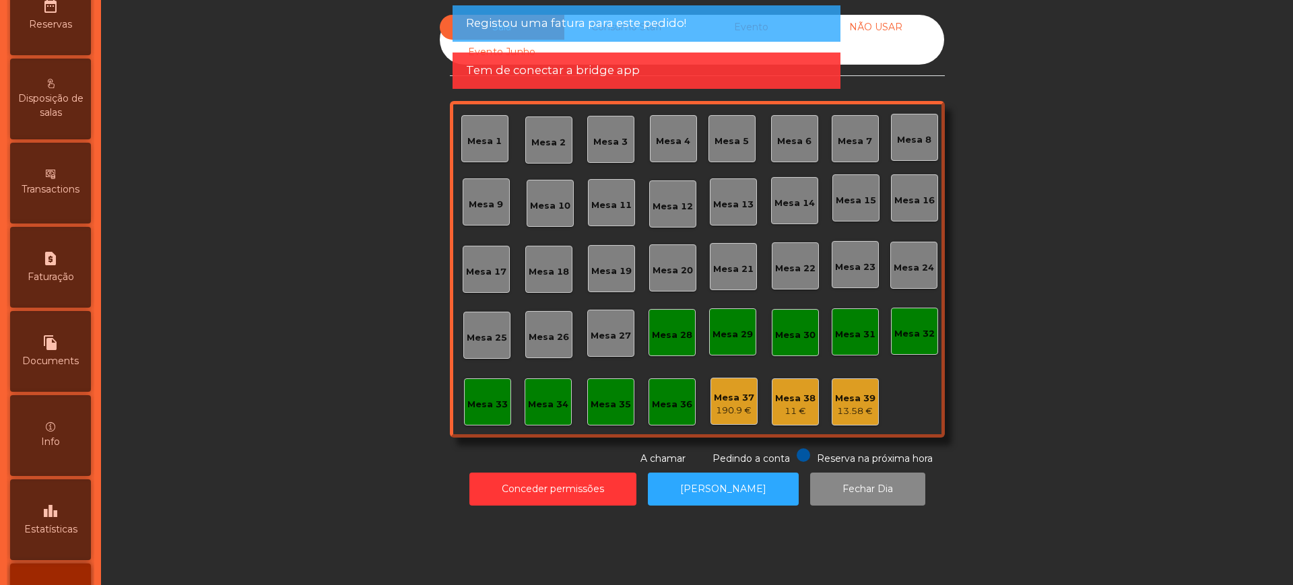
scroll to position [570, 0]
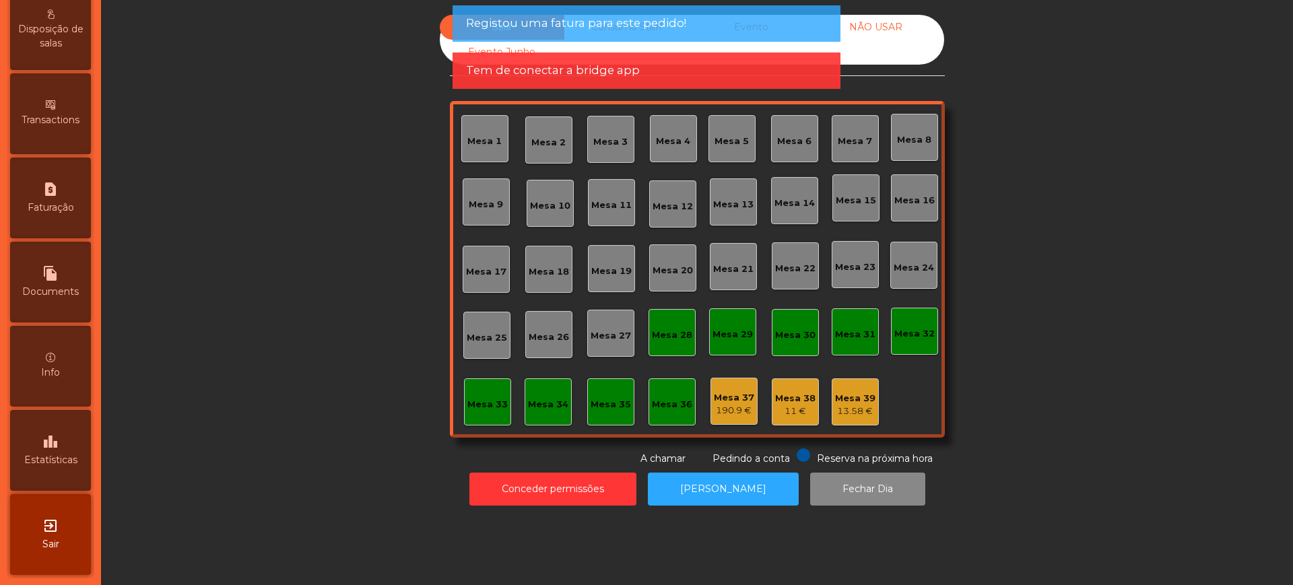
click at [56, 453] on span "Estatísticas" at bounding box center [50, 460] width 53 height 14
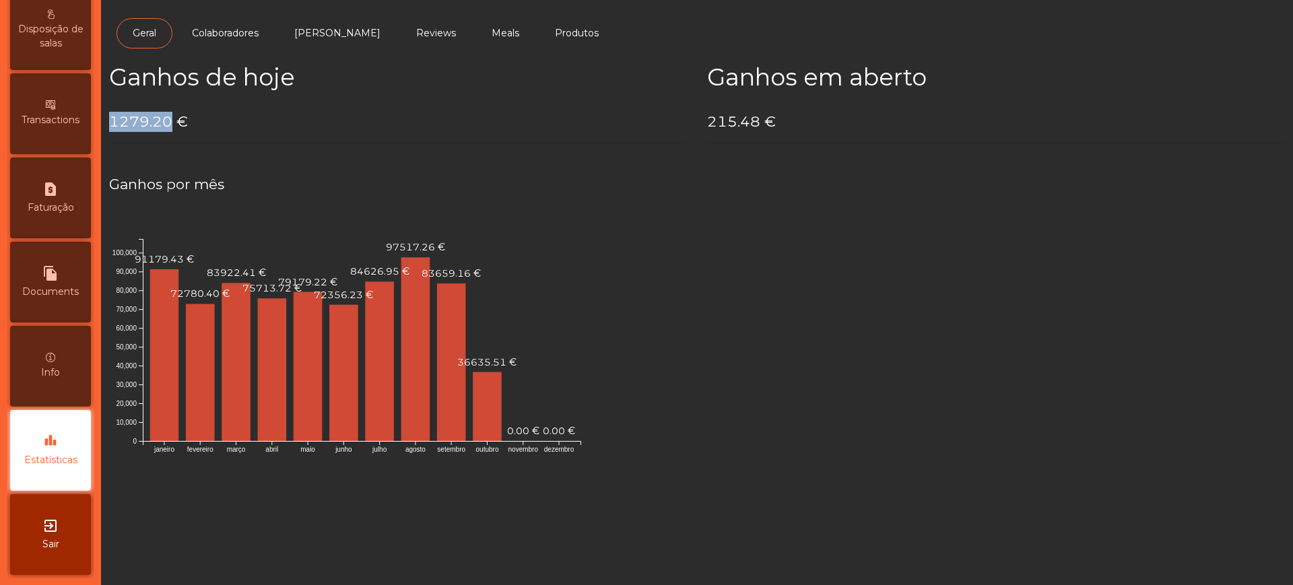
drag, startPoint x: 108, startPoint y: 125, endPoint x: 168, endPoint y: 124, distance: 60.0
click at [168, 124] on div "Ganhos de hoje 1279.20 €" at bounding box center [398, 108] width 598 height 91
copy h4 "1279.20"
